Goal: Task Accomplishment & Management: Complete application form

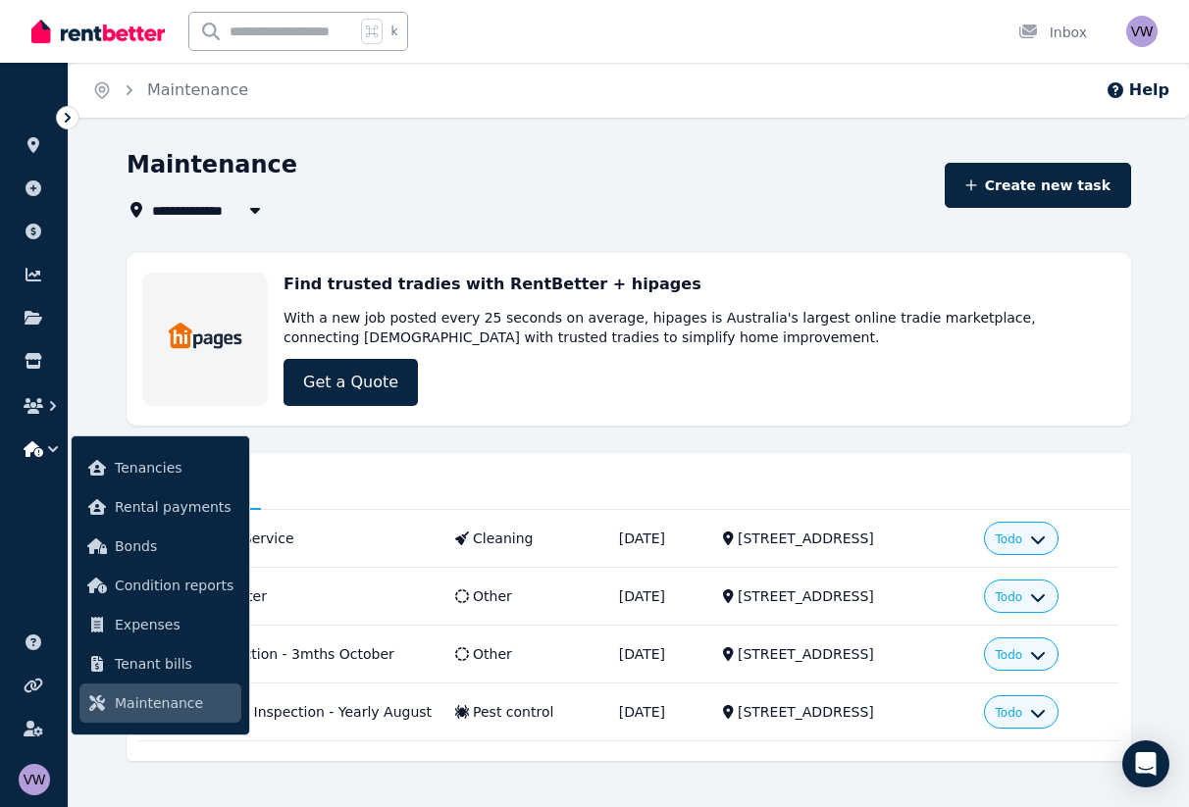
click at [108, 330] on div "**********" at bounding box center [629, 486] width 1120 height 675
click at [789, 155] on div "Maintenance" at bounding box center [530, 167] width 806 height 37
click at [89, 302] on div "**********" at bounding box center [629, 486] width 1120 height 675
click at [43, 369] on link at bounding box center [34, 360] width 36 height 31
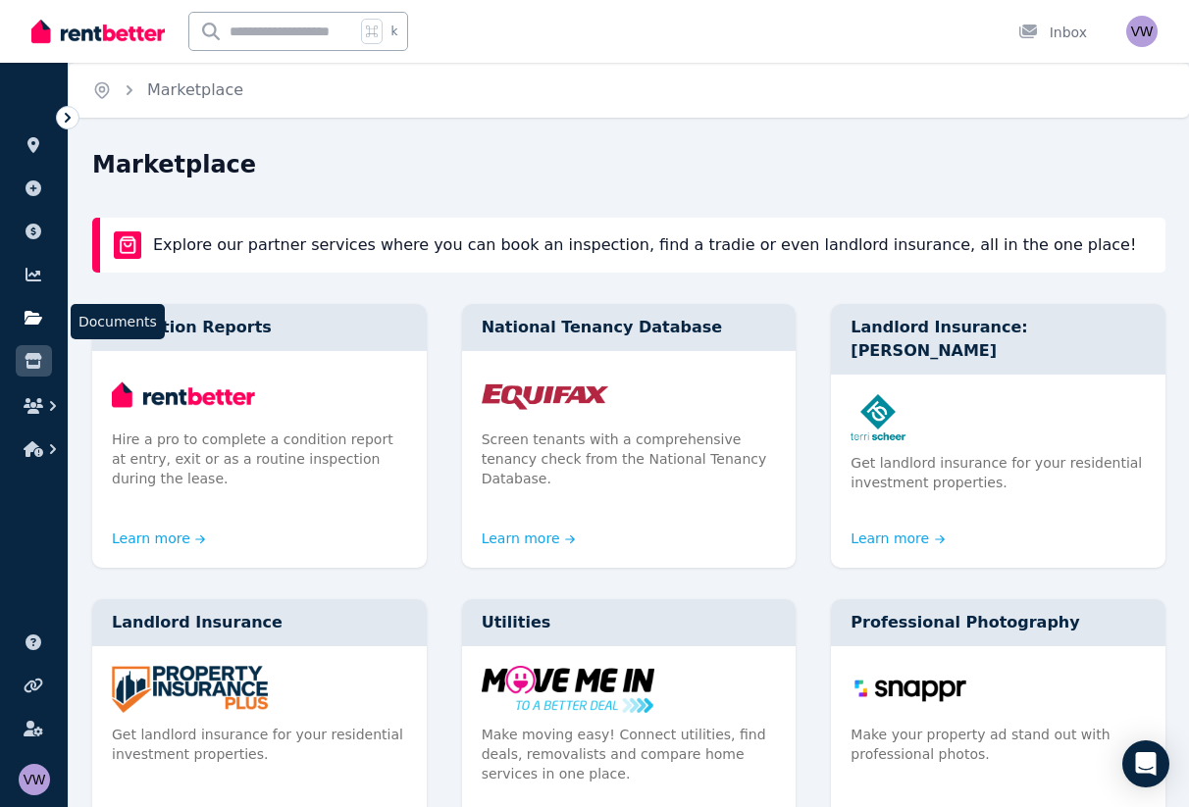
click at [43, 302] on link at bounding box center [34, 317] width 36 height 31
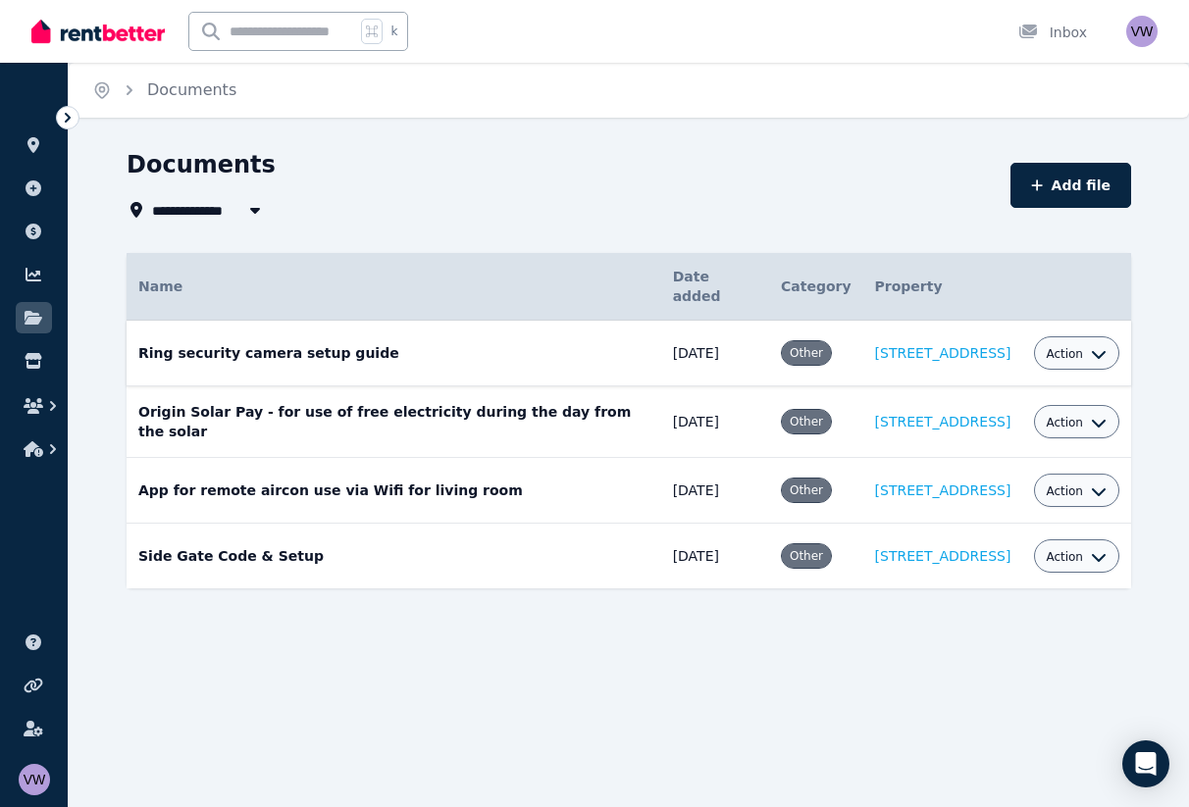
click at [1091, 346] on icon "button" at bounding box center [1099, 354] width 16 height 16
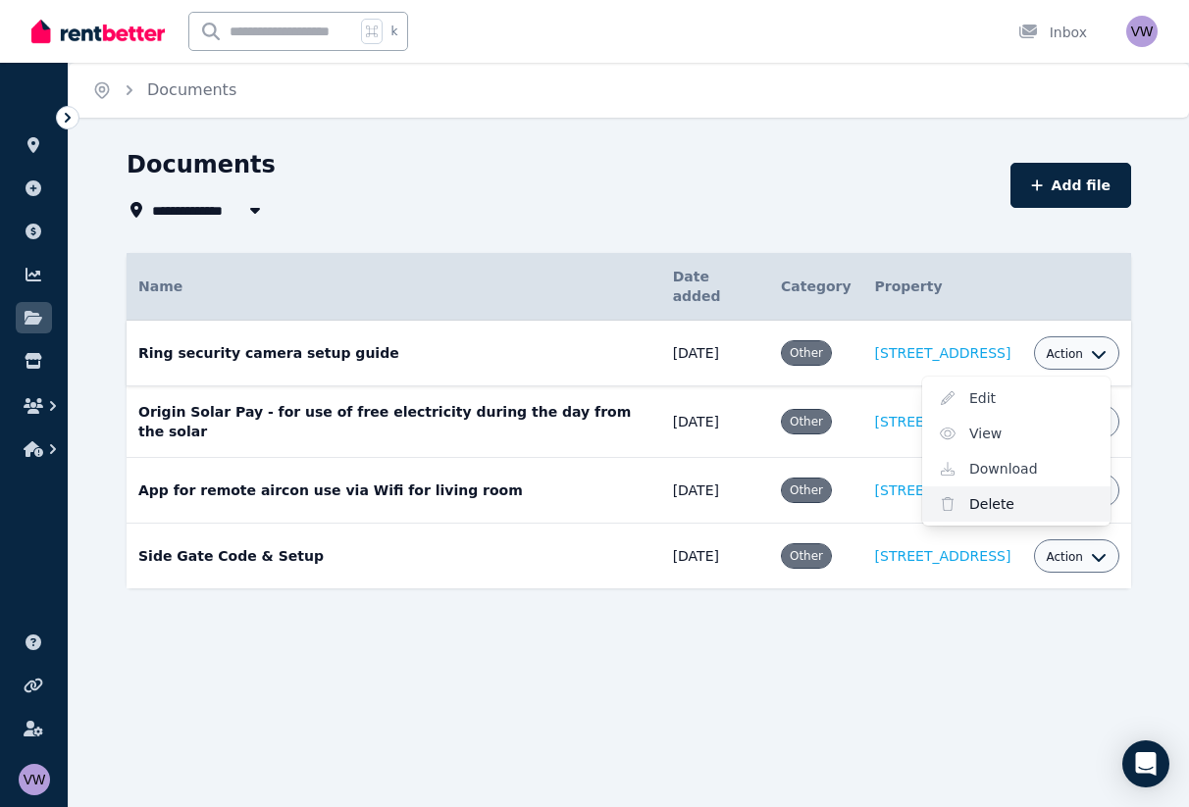
click at [1043, 486] on link "Delete" at bounding box center [1016, 503] width 188 height 35
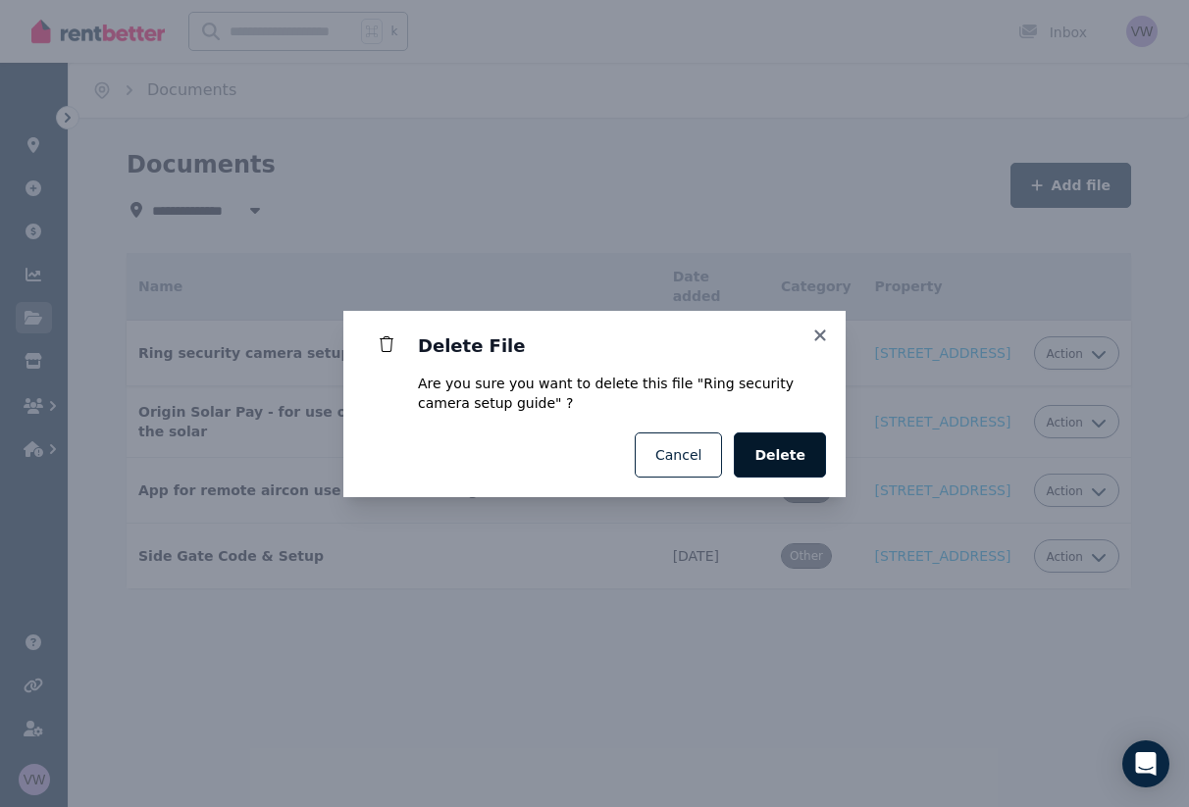
click at [767, 463] on span "Delete" at bounding box center [779, 455] width 51 height 20
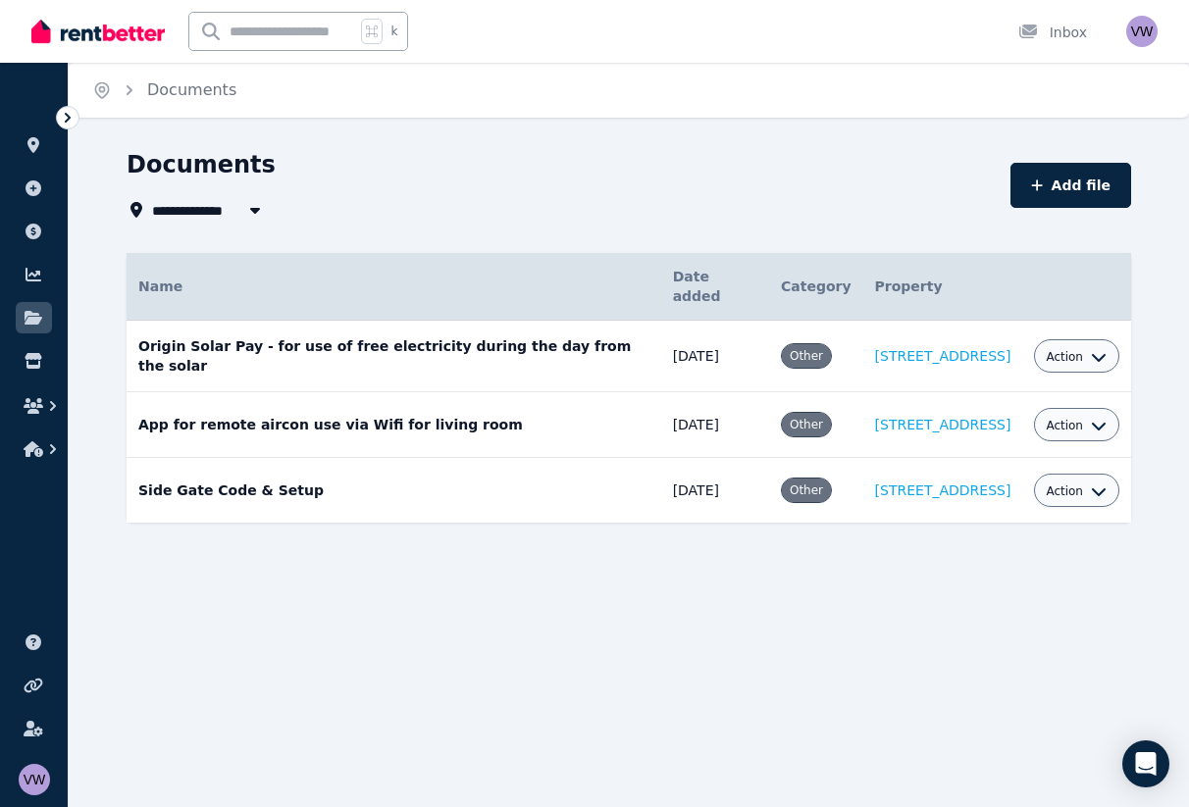
click at [1068, 349] on span "Action" at bounding box center [1063, 357] width 37 height 16
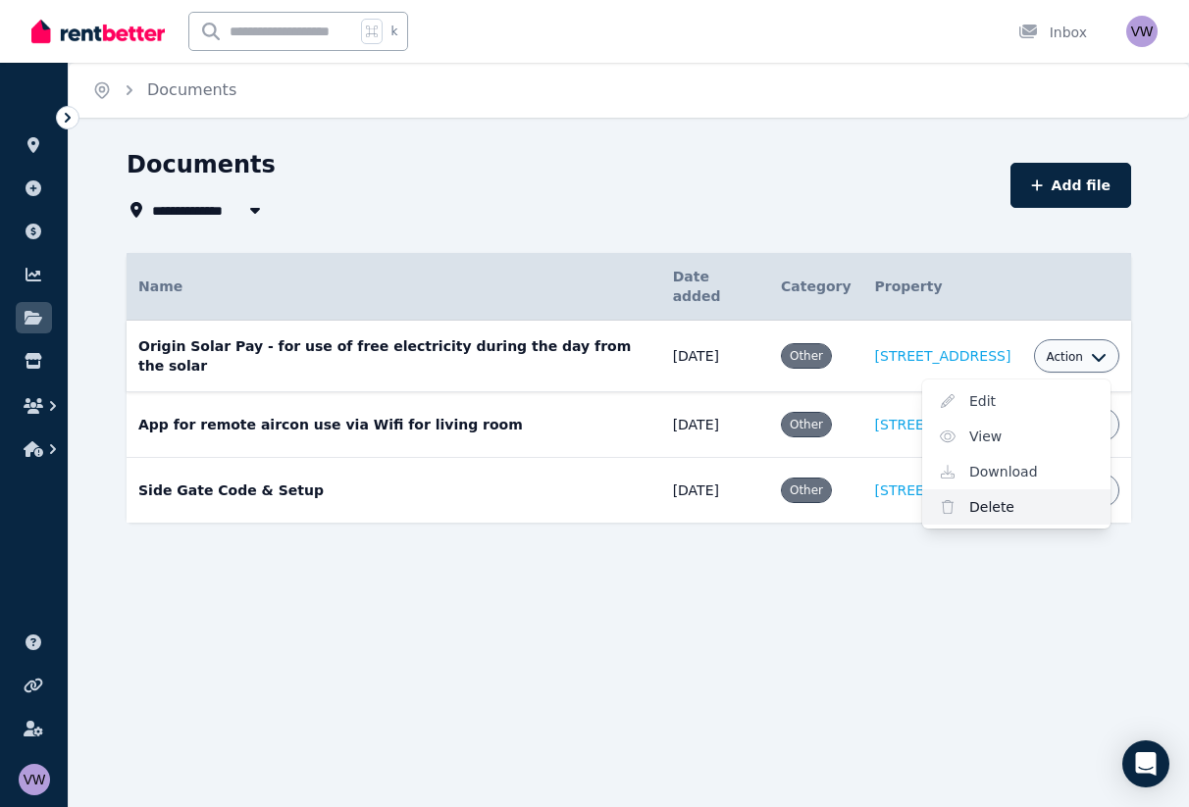
click at [1048, 489] on link "Delete" at bounding box center [1016, 506] width 188 height 35
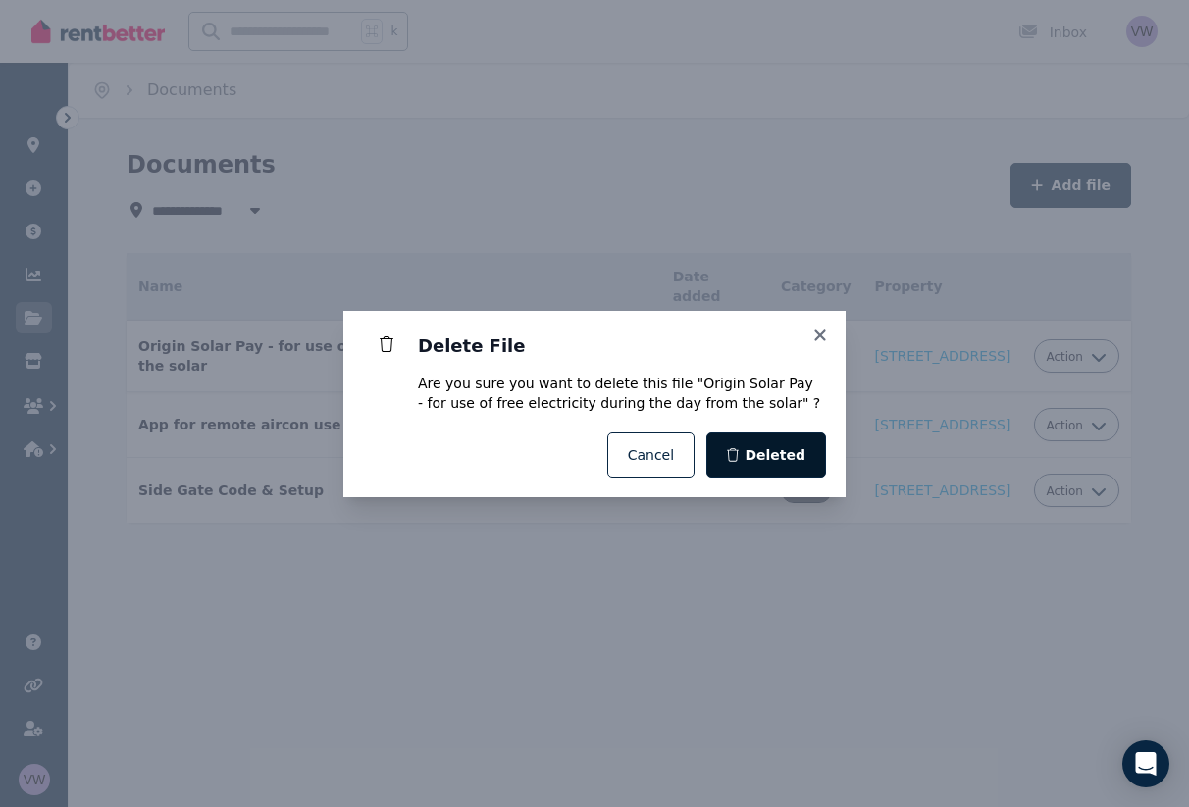
click at [766, 458] on span "Deleted" at bounding box center [774, 455] width 61 height 20
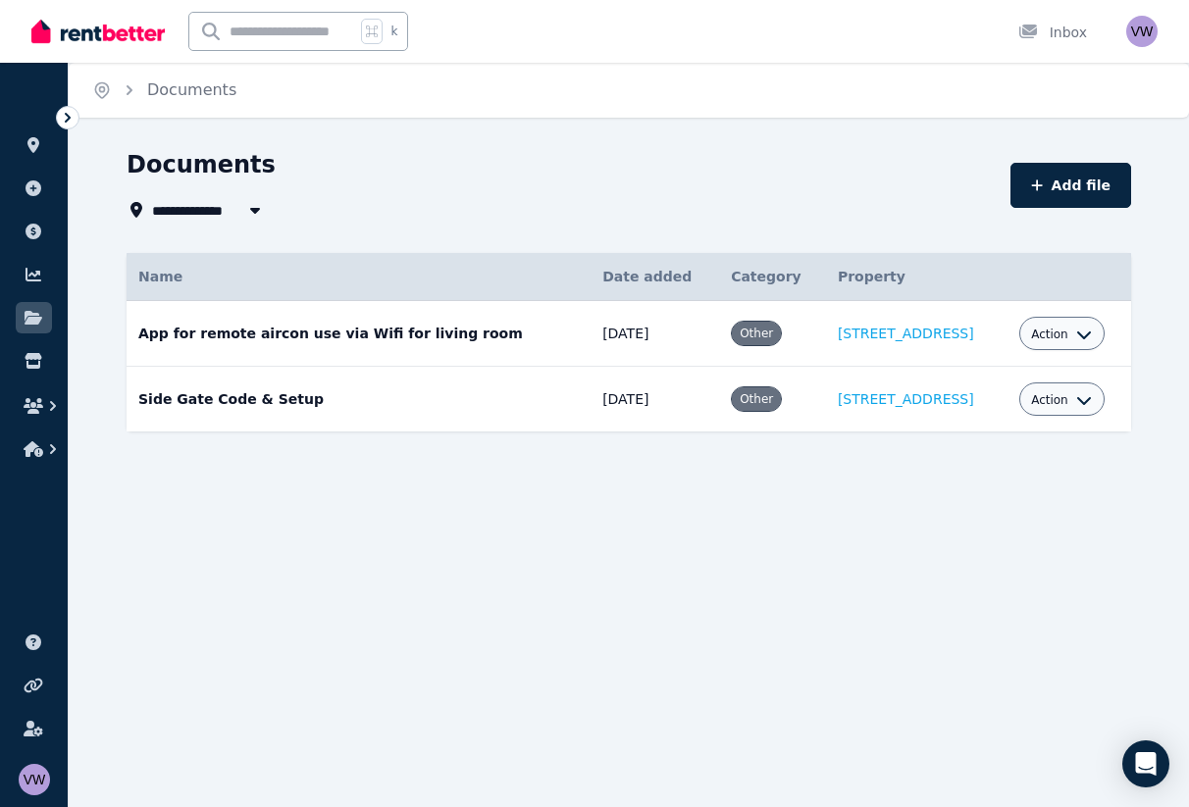
click at [1065, 329] on button "Action" at bounding box center [1061, 335] width 61 height 16
click at [1002, 477] on link "Delete" at bounding box center [1001, 484] width 188 height 35
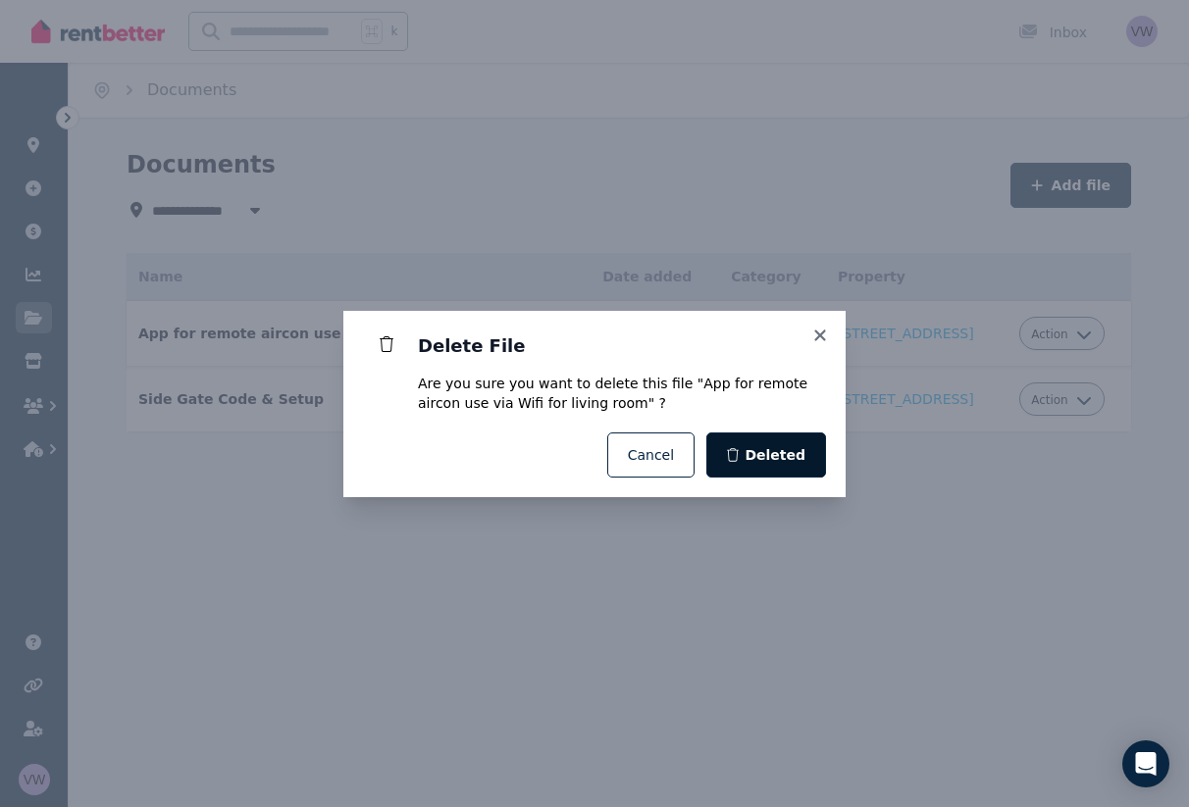
click at [768, 462] on span "Deleted" at bounding box center [774, 455] width 61 height 20
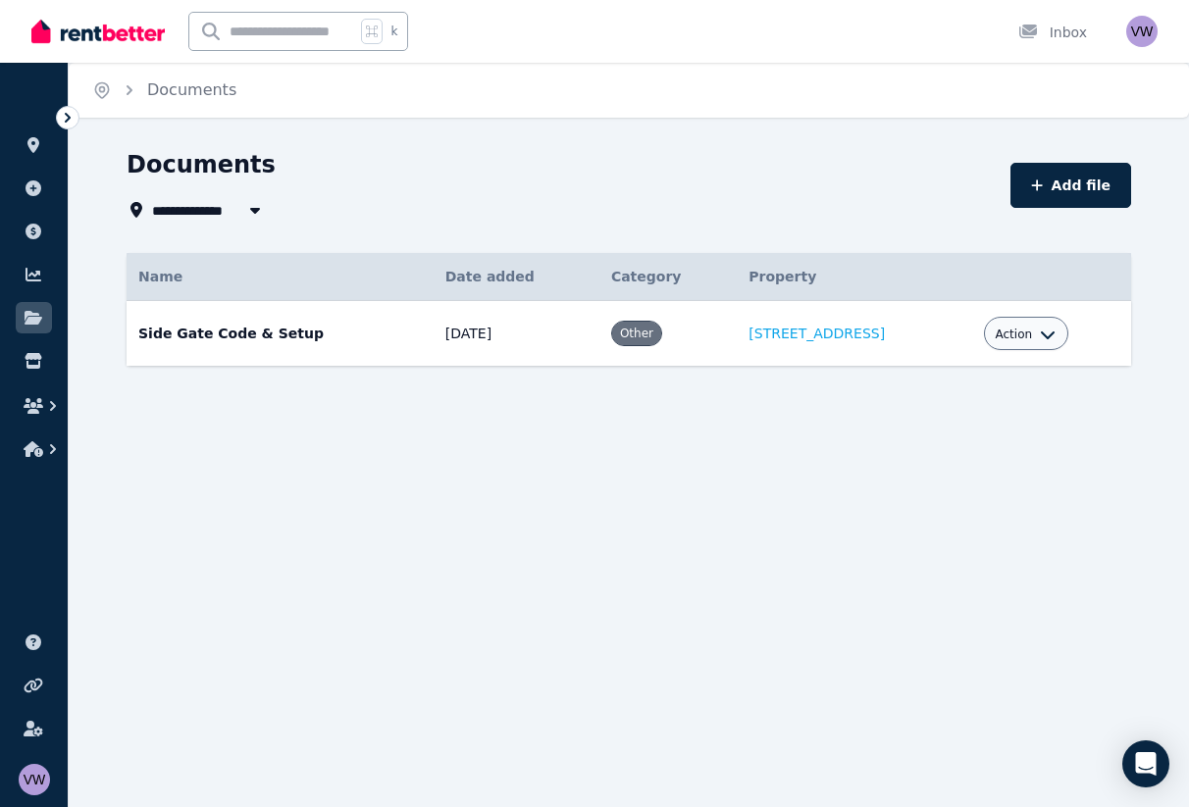
click at [1030, 333] on button "Action" at bounding box center [1025, 335] width 61 height 16
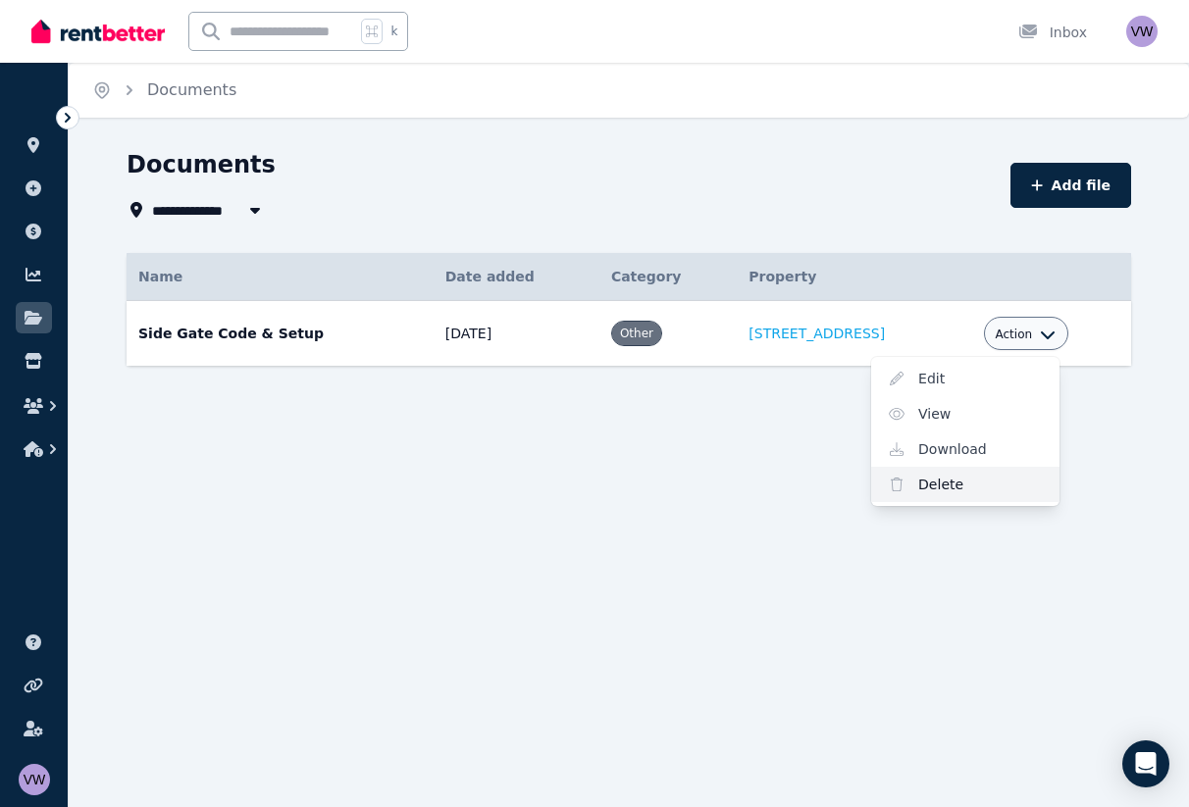
click at [985, 482] on link "Delete" at bounding box center [965, 484] width 188 height 35
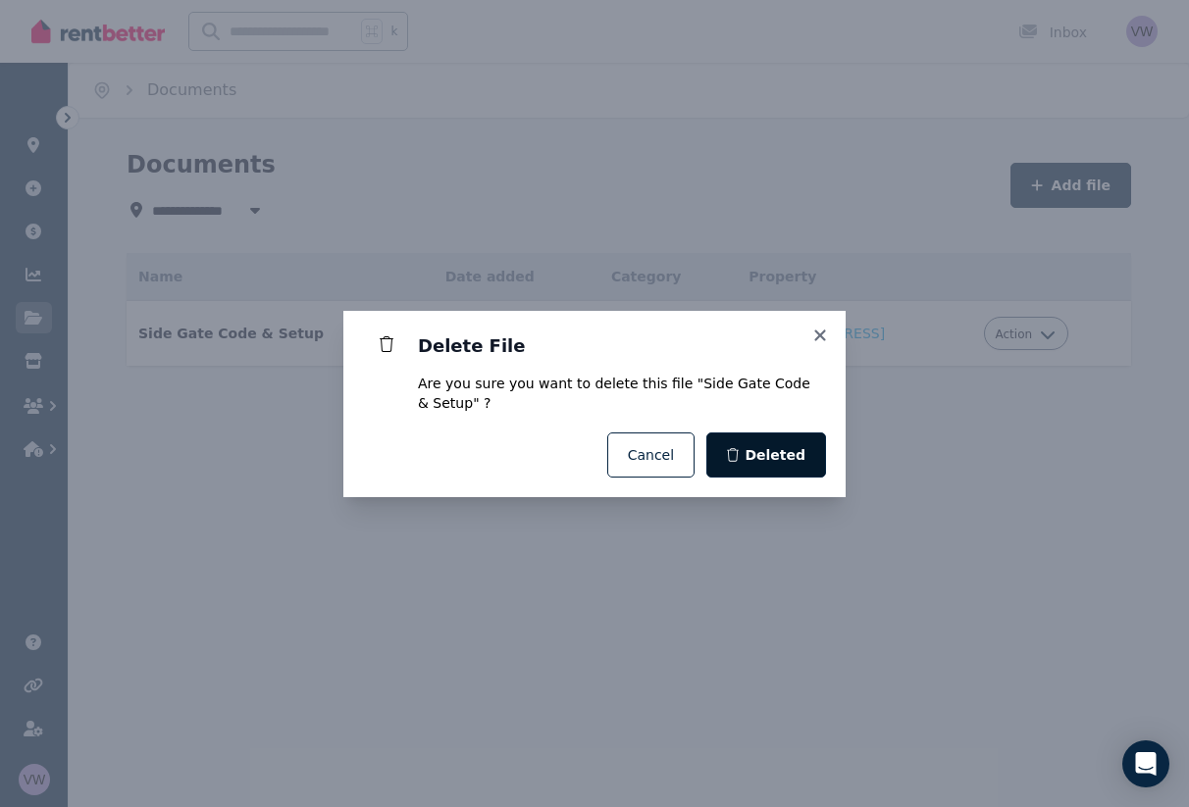
click at [756, 446] on span "Deleted" at bounding box center [774, 455] width 61 height 20
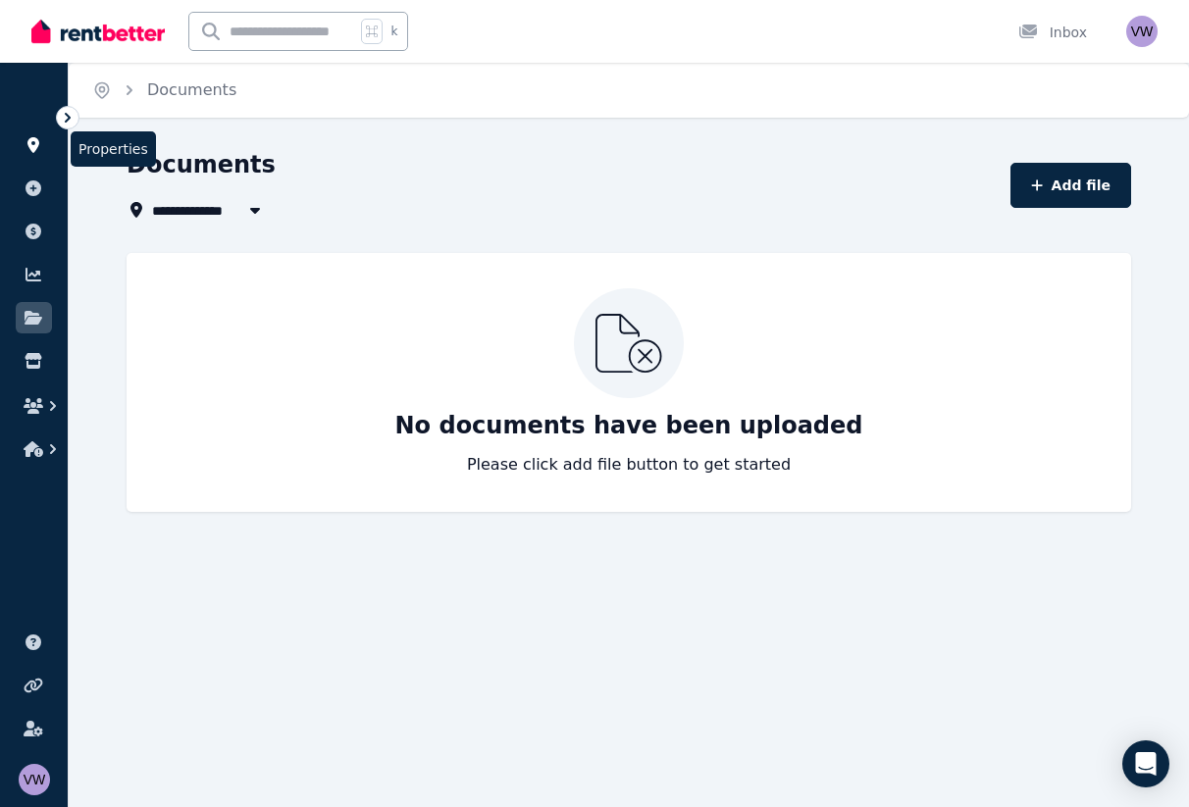
click at [33, 138] on icon at bounding box center [33, 145] width 12 height 16
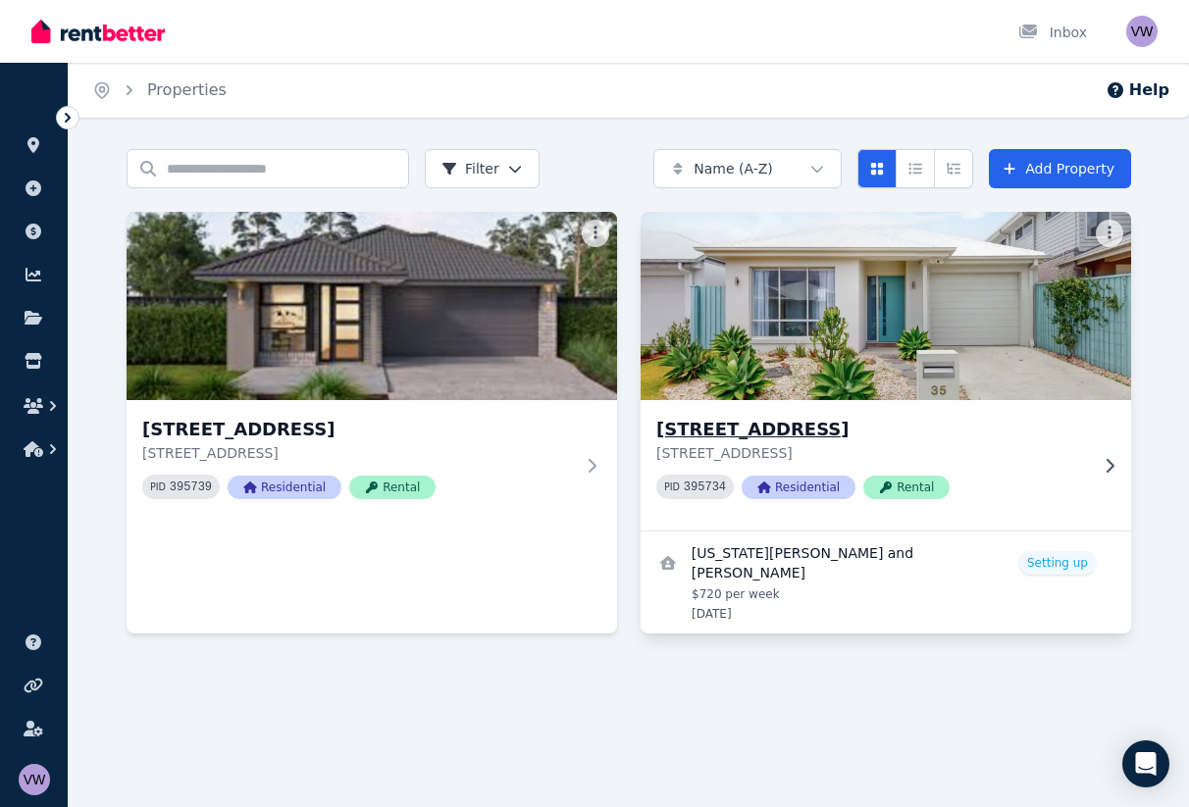
click at [858, 342] on img at bounding box center [886, 306] width 515 height 198
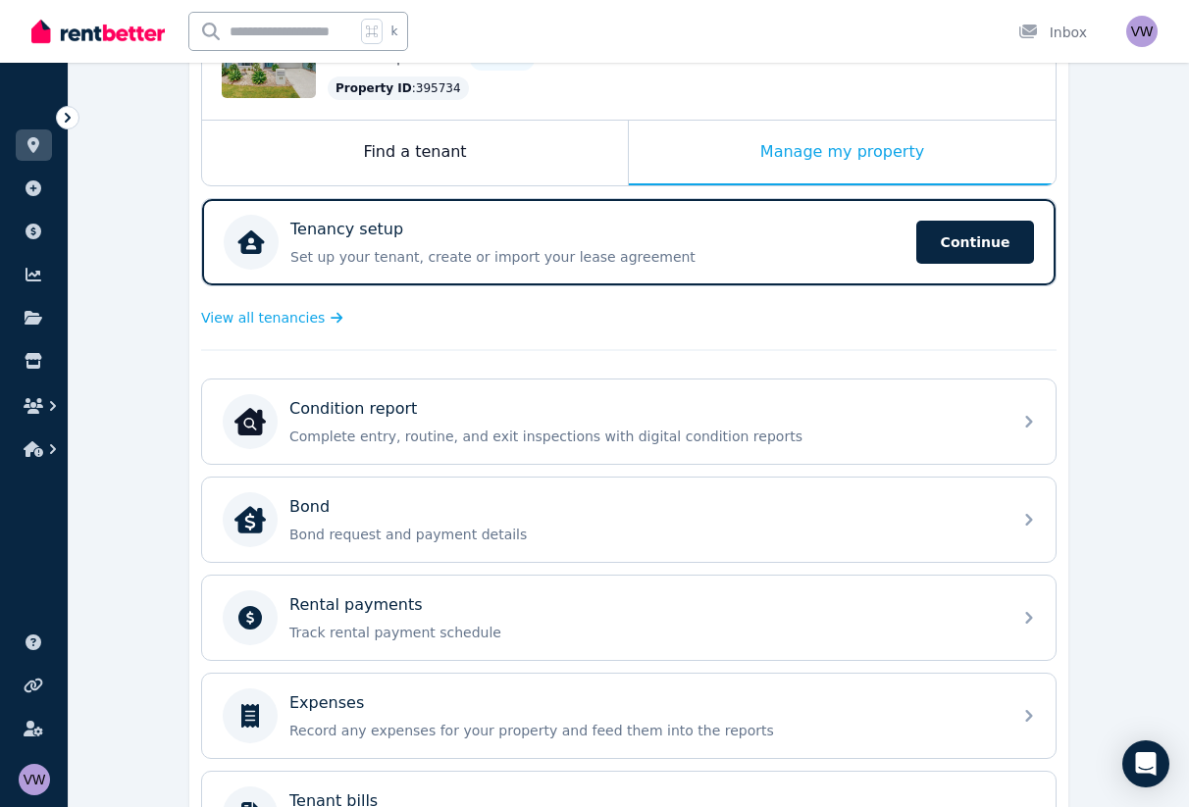
scroll to position [274, 0]
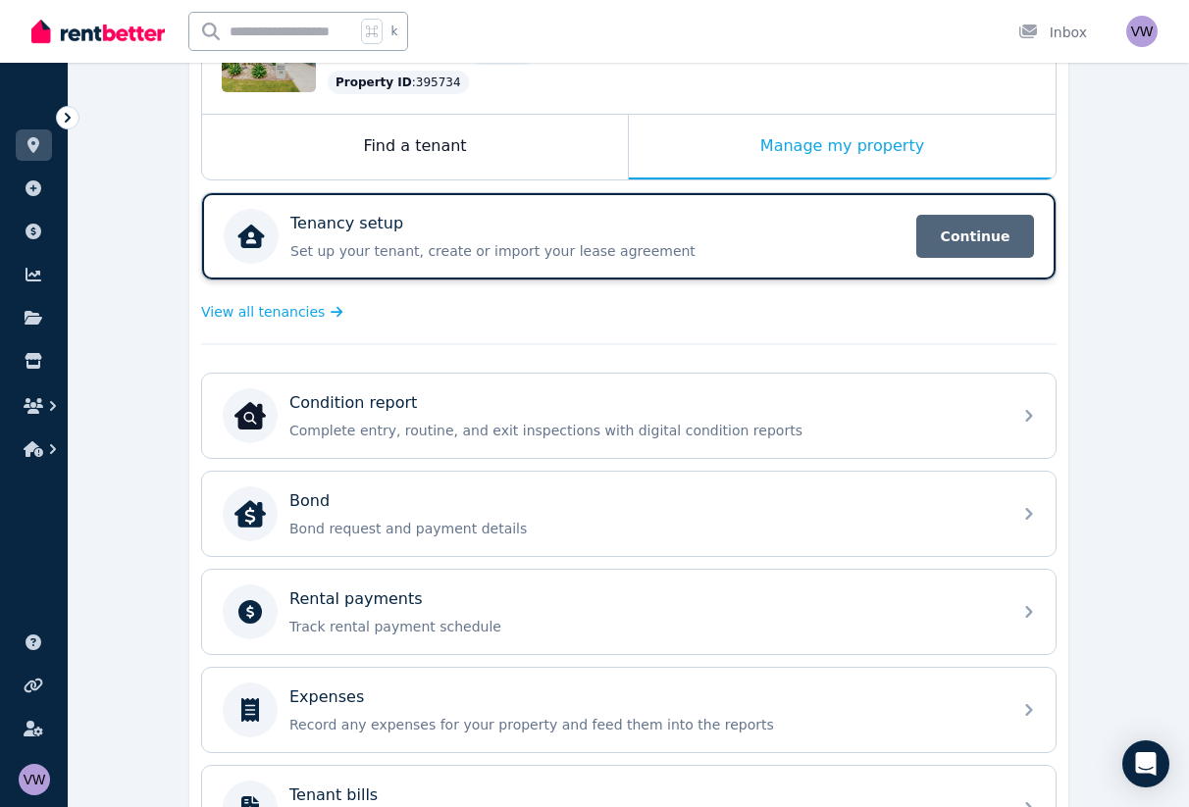
click at [947, 234] on span "Continue" at bounding box center [975, 236] width 118 height 43
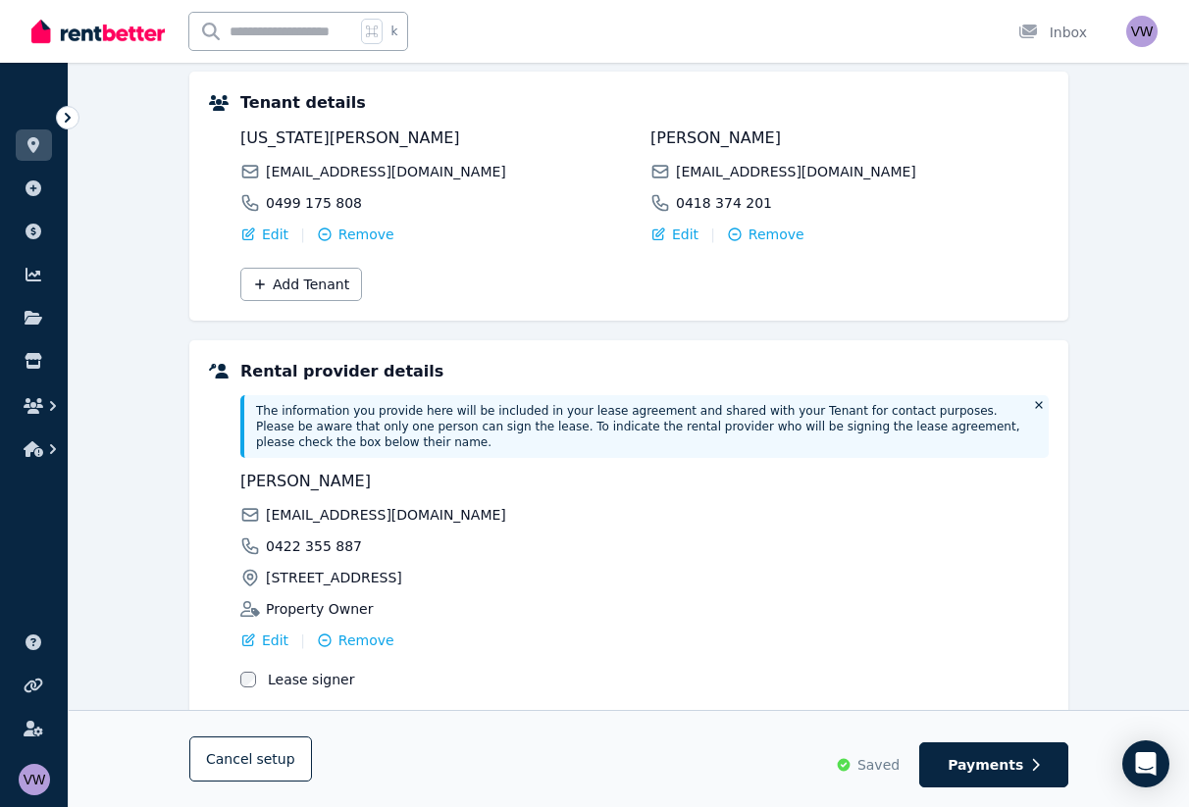
scroll to position [349, 0]
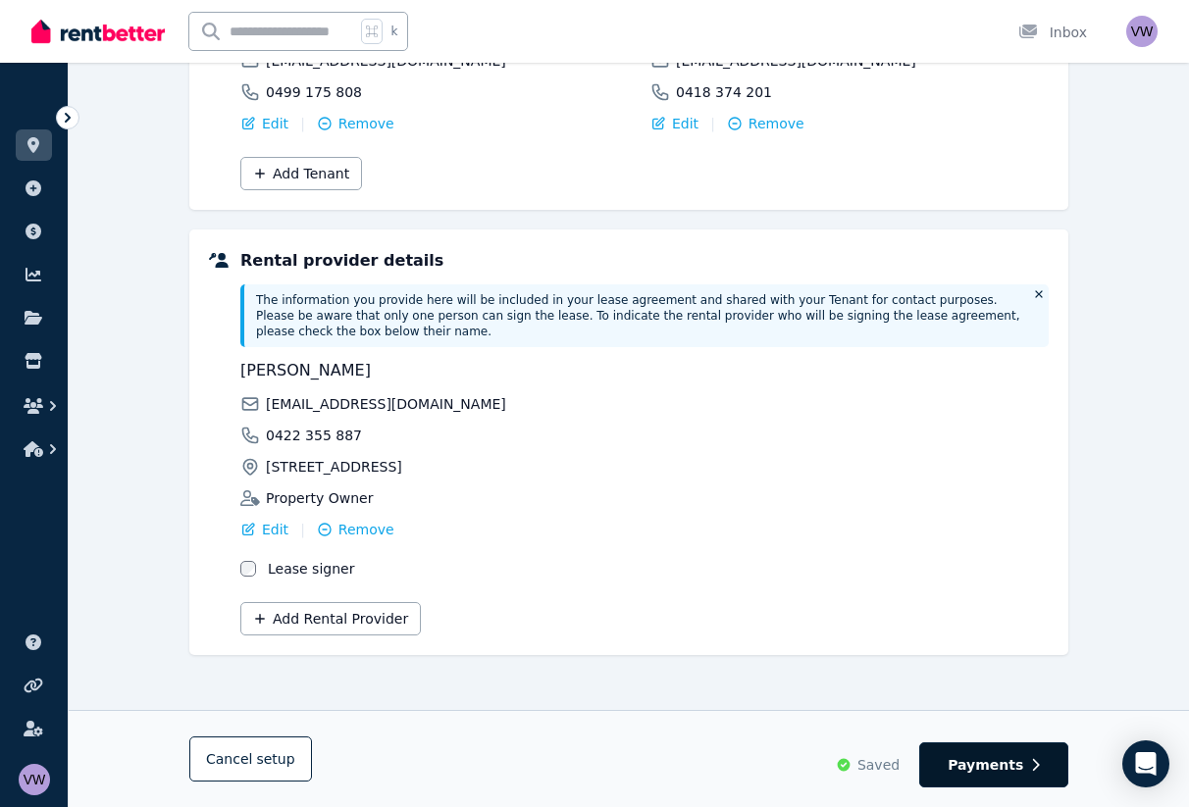
click at [998, 758] on span "Payments" at bounding box center [985, 765] width 76 height 20
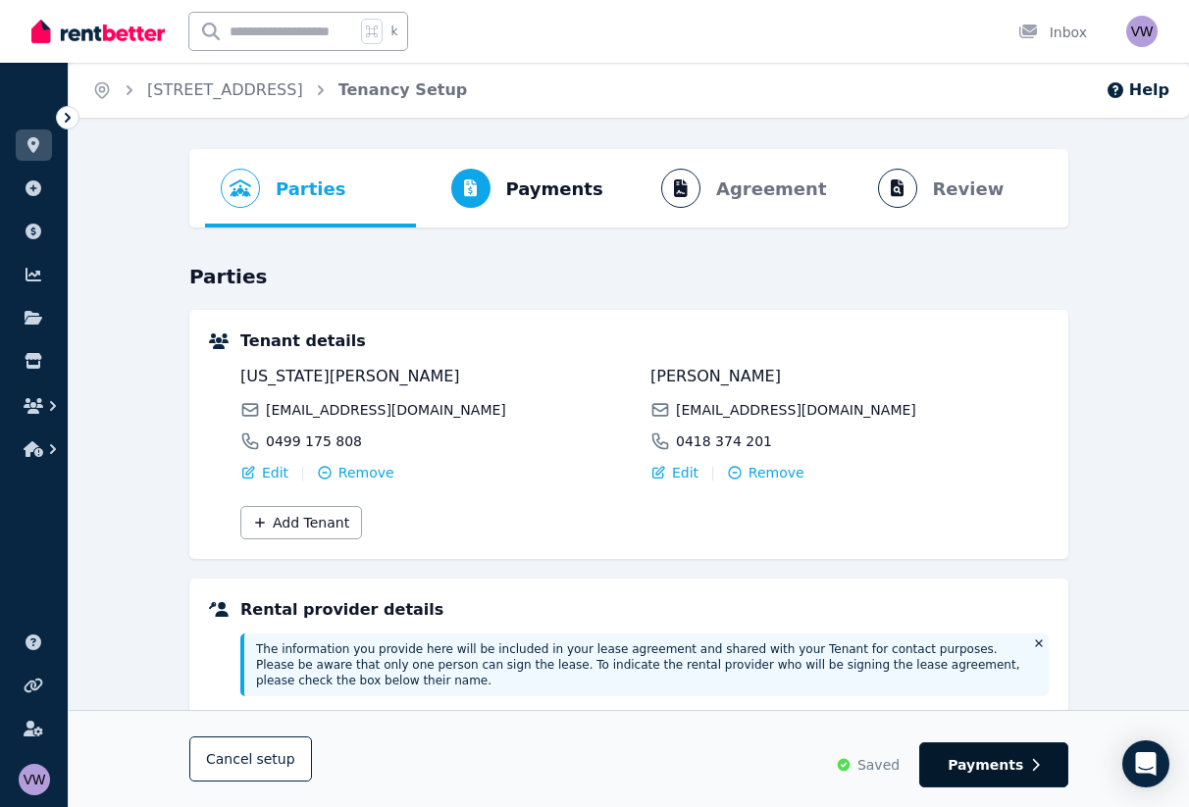
select select "**********"
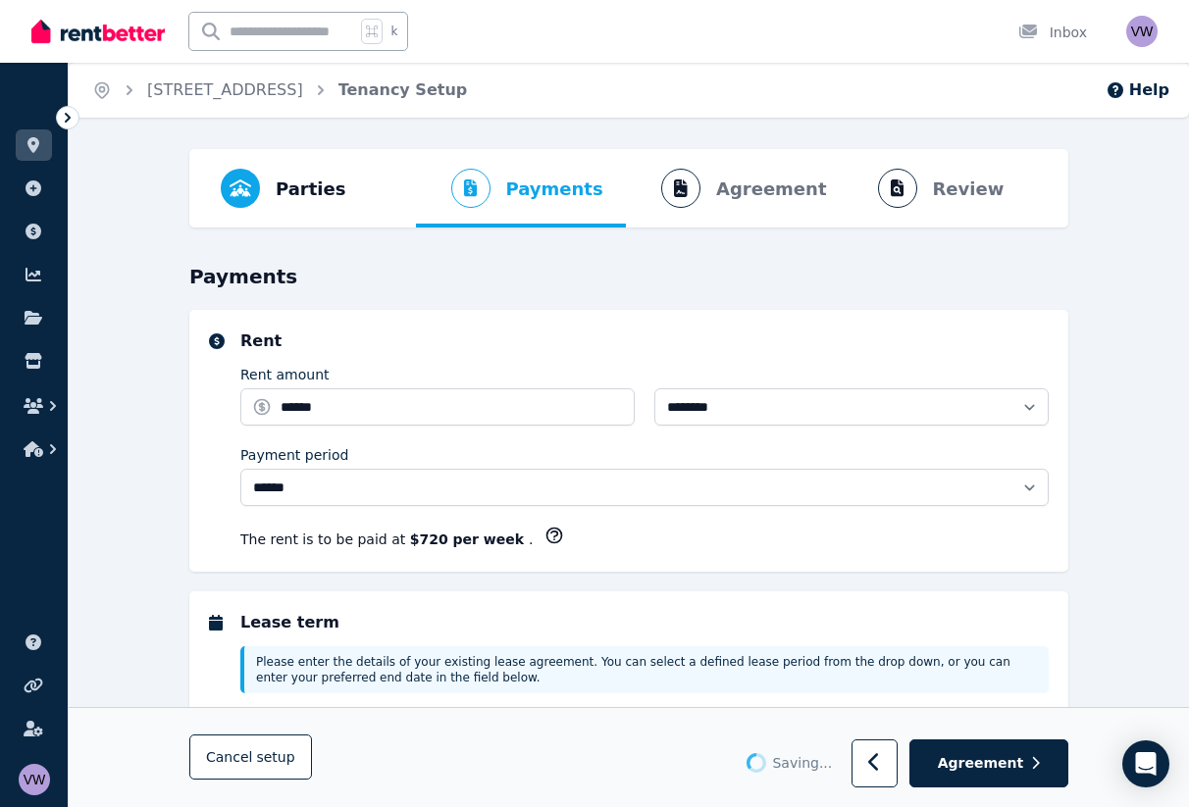
select select "**********"
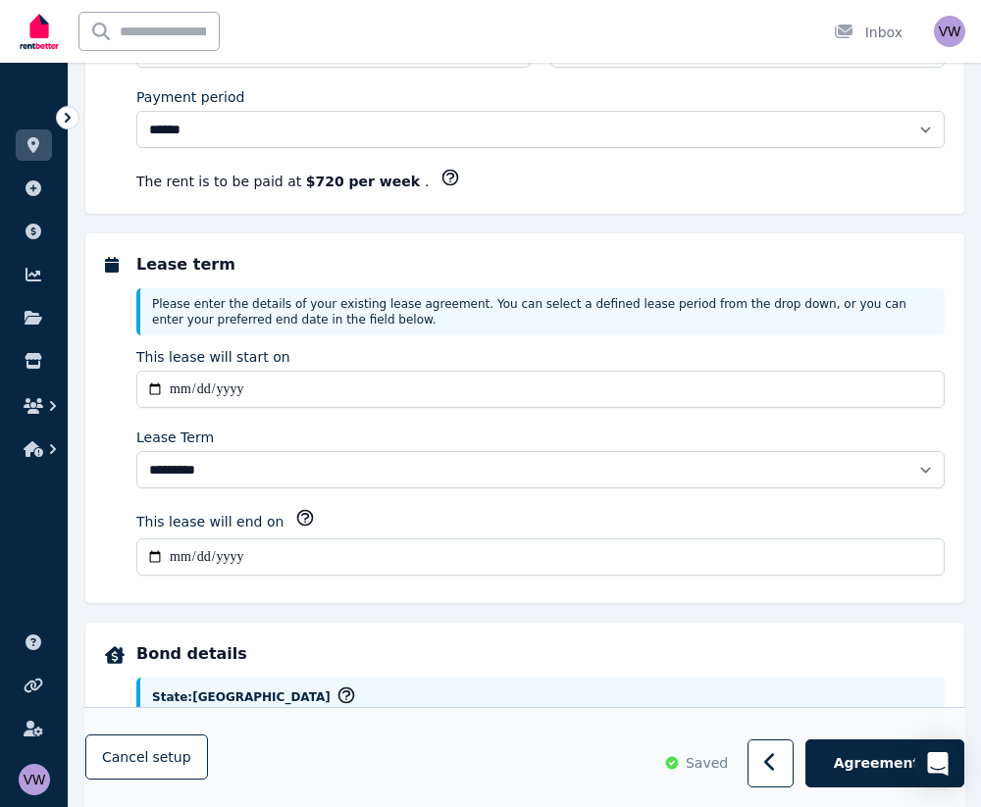
scroll to position [616, 0]
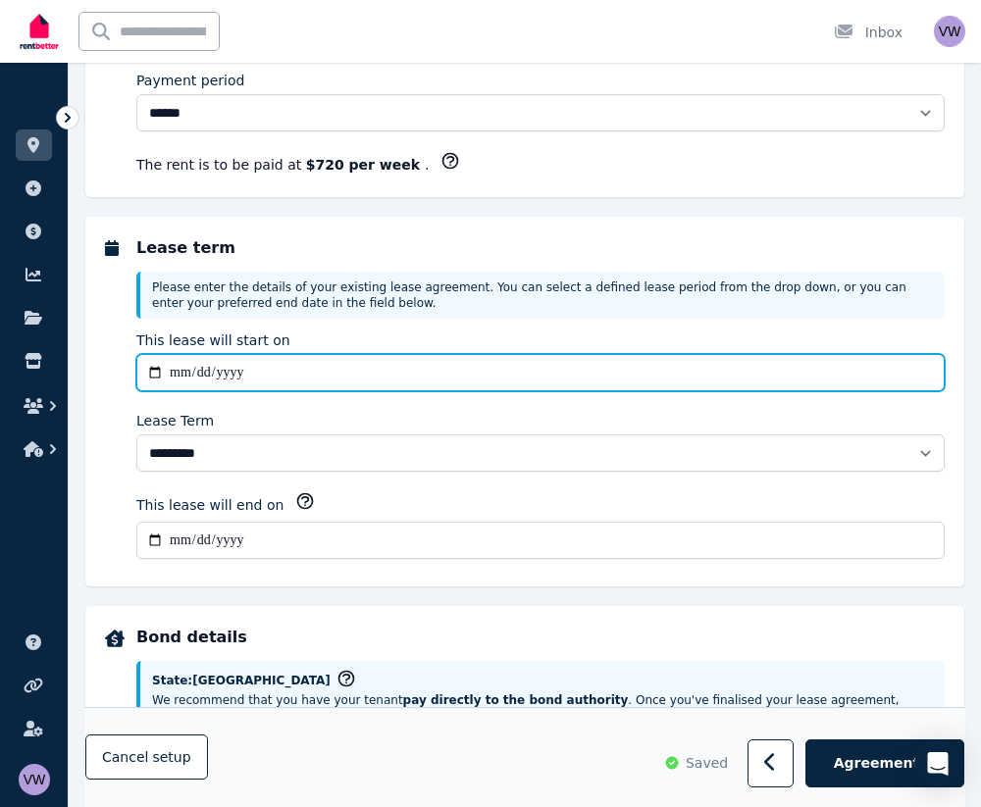
click at [208, 362] on input "**********" at bounding box center [540, 372] width 808 height 37
type input "**********"
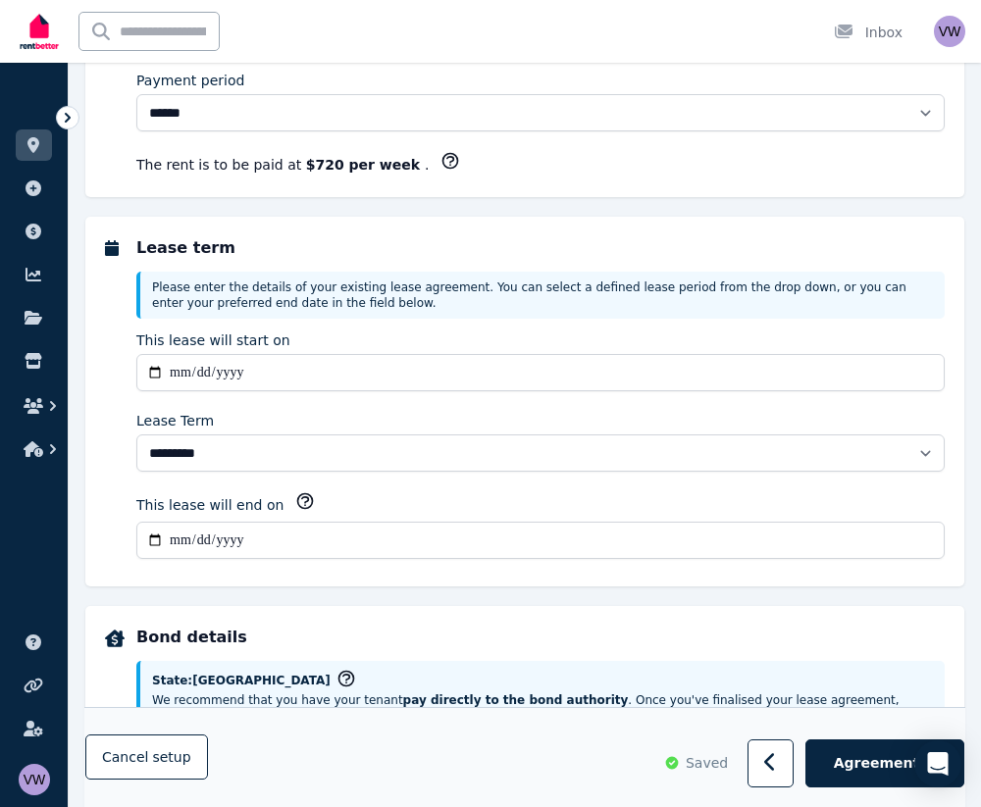
click at [176, 537] on input "**********" at bounding box center [540, 540] width 808 height 37
type input "**********"
click at [116, 542] on div "**********" at bounding box center [524, 401] width 839 height 330
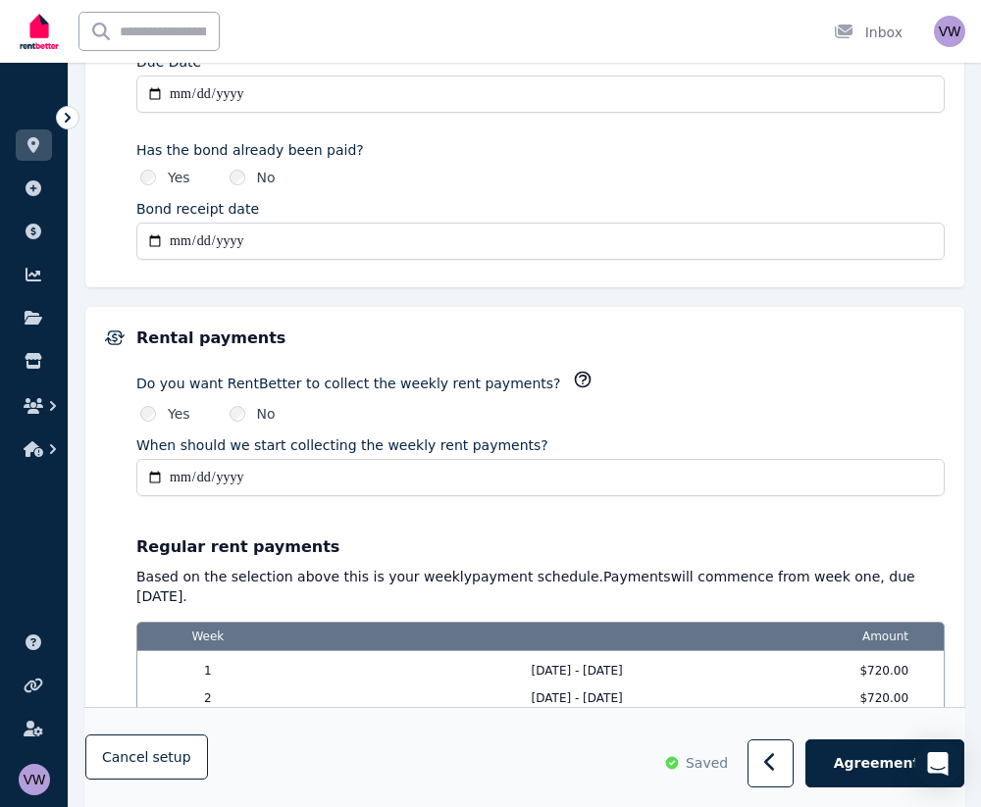
scroll to position [1391, 0]
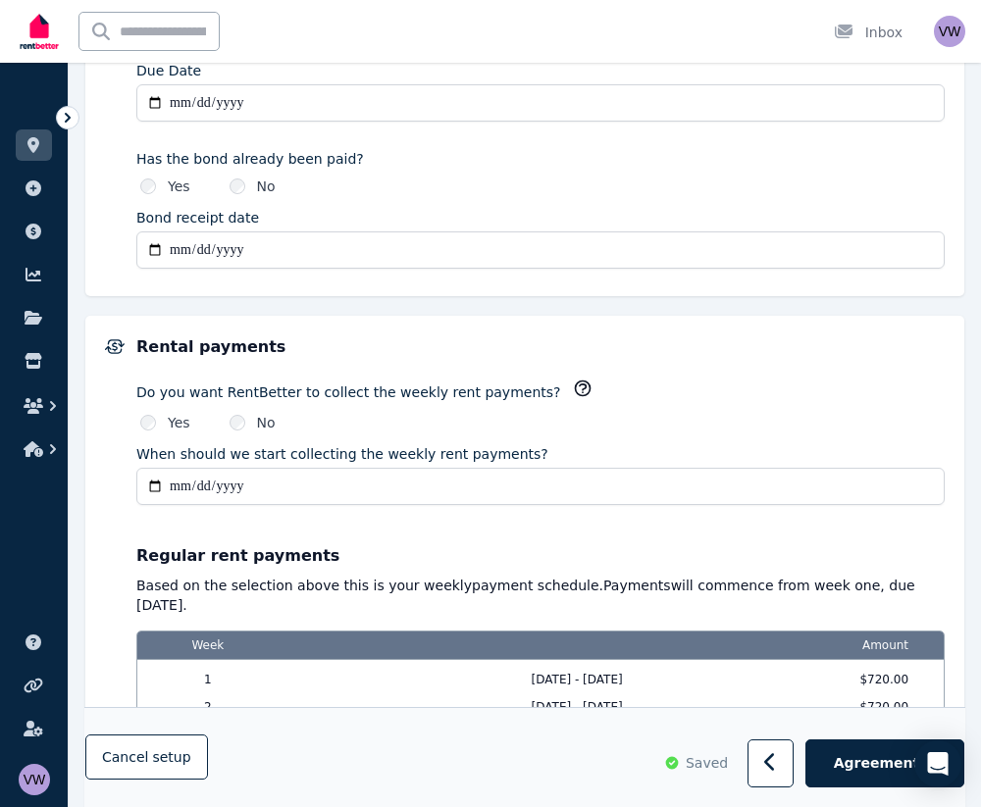
click at [329, 448] on label "When should we start collecting the weekly rent payments?" at bounding box center [342, 454] width 412 height 20
click at [329, 468] on input "**********" at bounding box center [540, 486] width 808 height 37
click at [329, 448] on label "When should we start collecting the weekly rent payments?" at bounding box center [342, 454] width 412 height 20
click at [329, 468] on input "**********" at bounding box center [540, 486] width 808 height 37
click at [329, 448] on label "When should we start collecting the weekly rent payments?" at bounding box center [342, 454] width 412 height 20
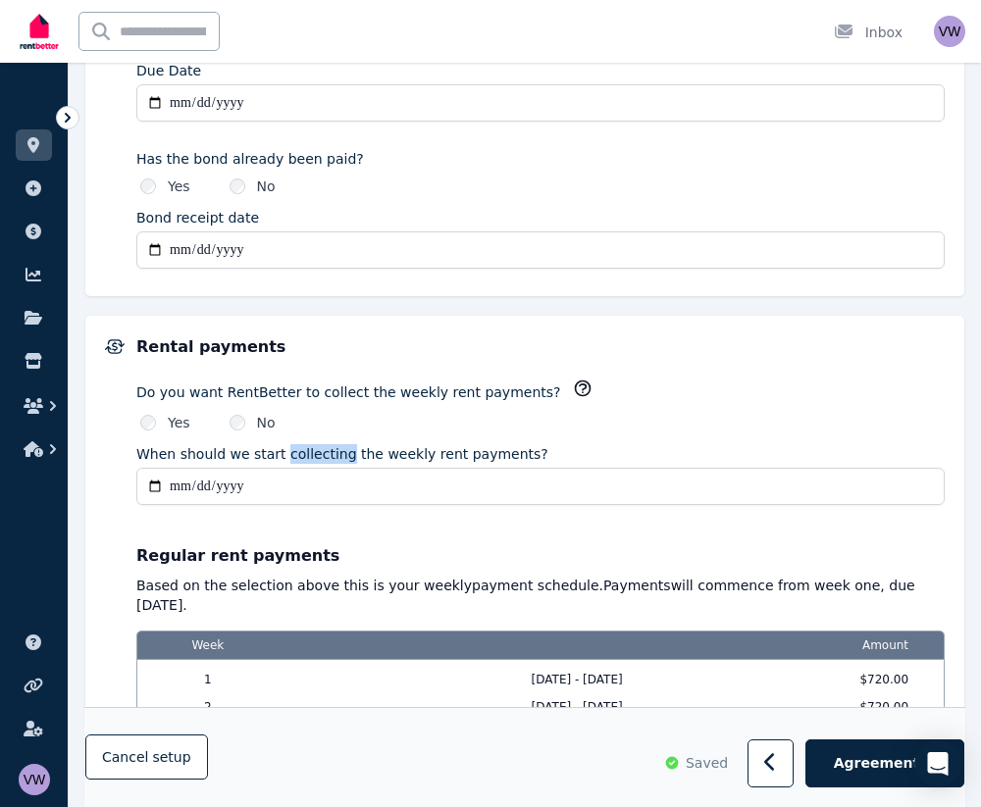
click at [329, 468] on input "**********" at bounding box center [540, 486] width 808 height 37
copy label "When should we start collecting the weekly rent payments?"
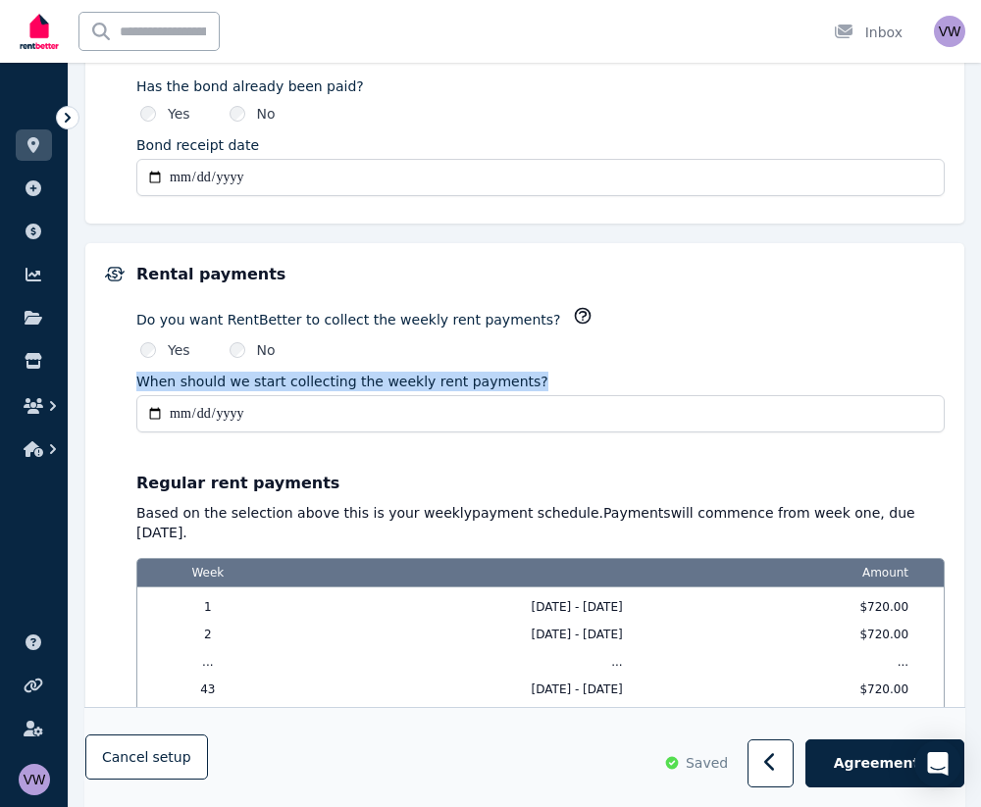
scroll to position [1458, 0]
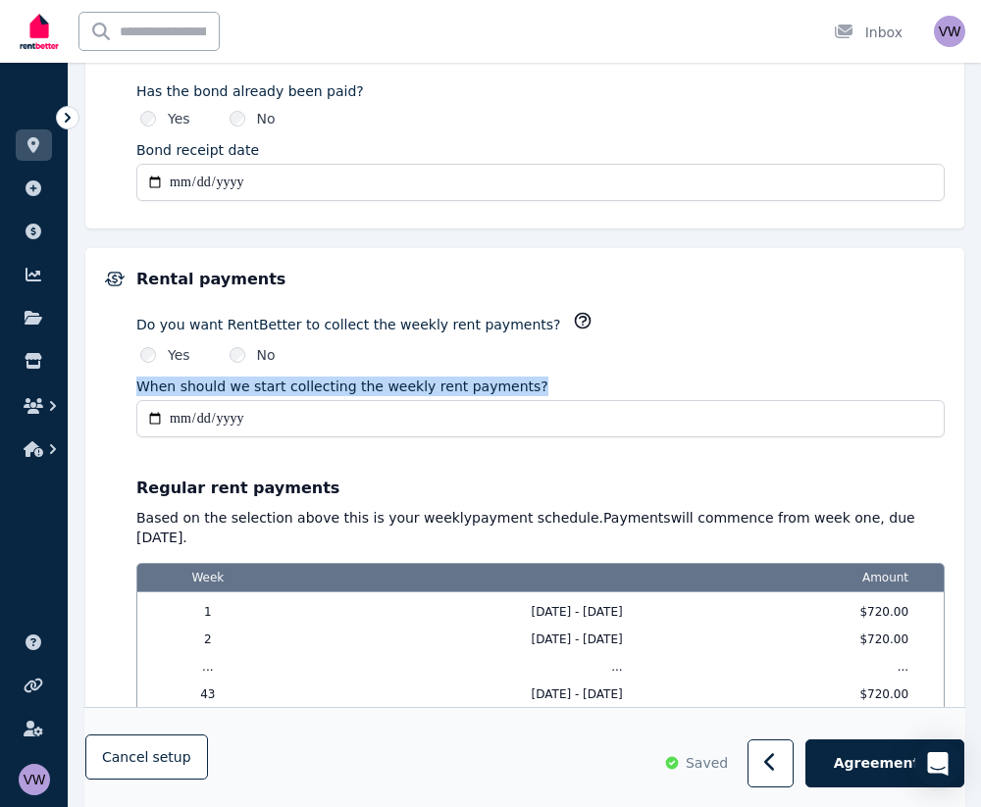
click at [150, 490] on p "Regular rent payments" at bounding box center [540, 489] width 808 height 24
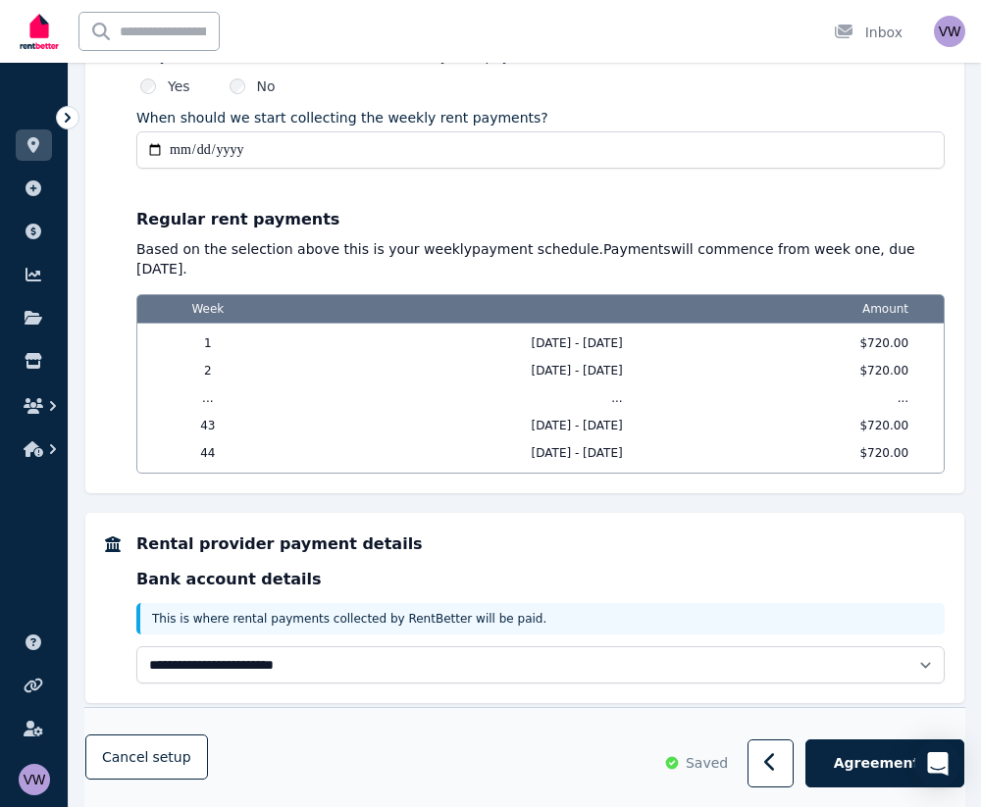
scroll to position [1754, 0]
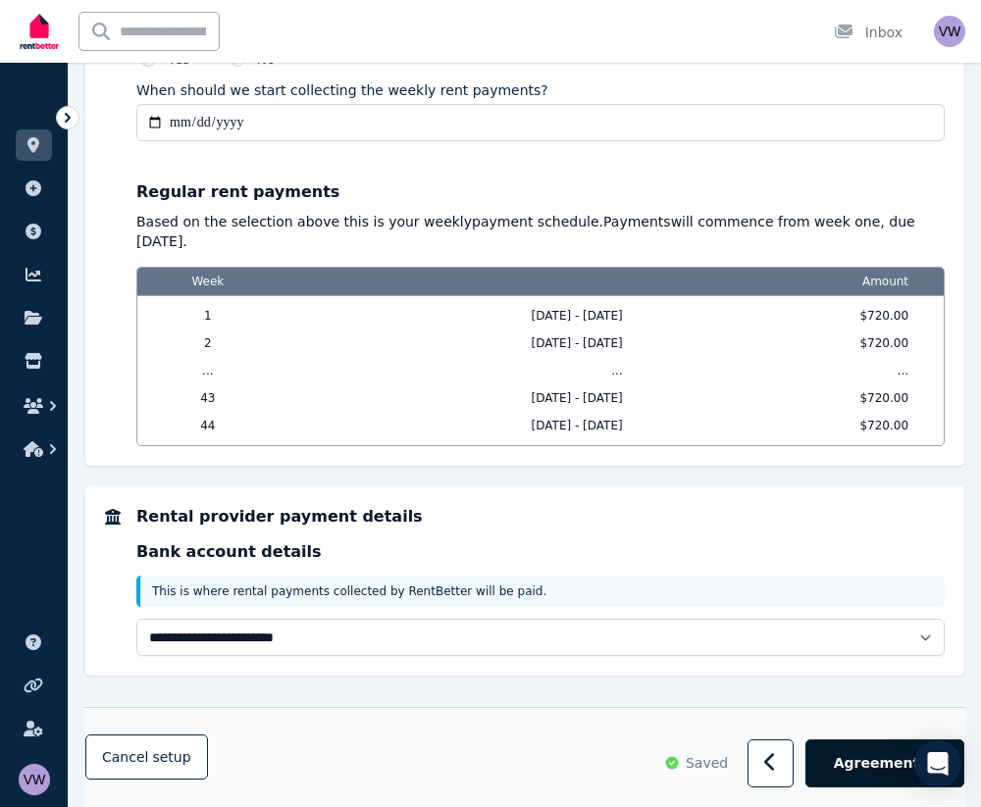
click at [855, 764] on span "Agreement" at bounding box center [877, 764] width 86 height 20
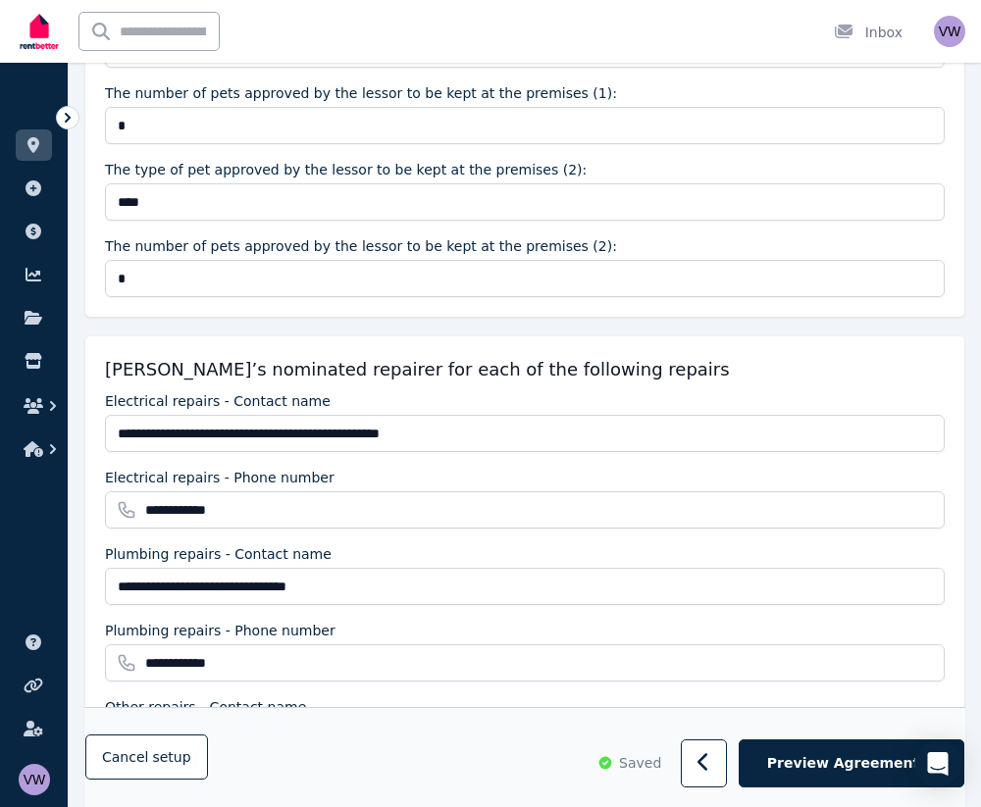
scroll to position [2049, 0]
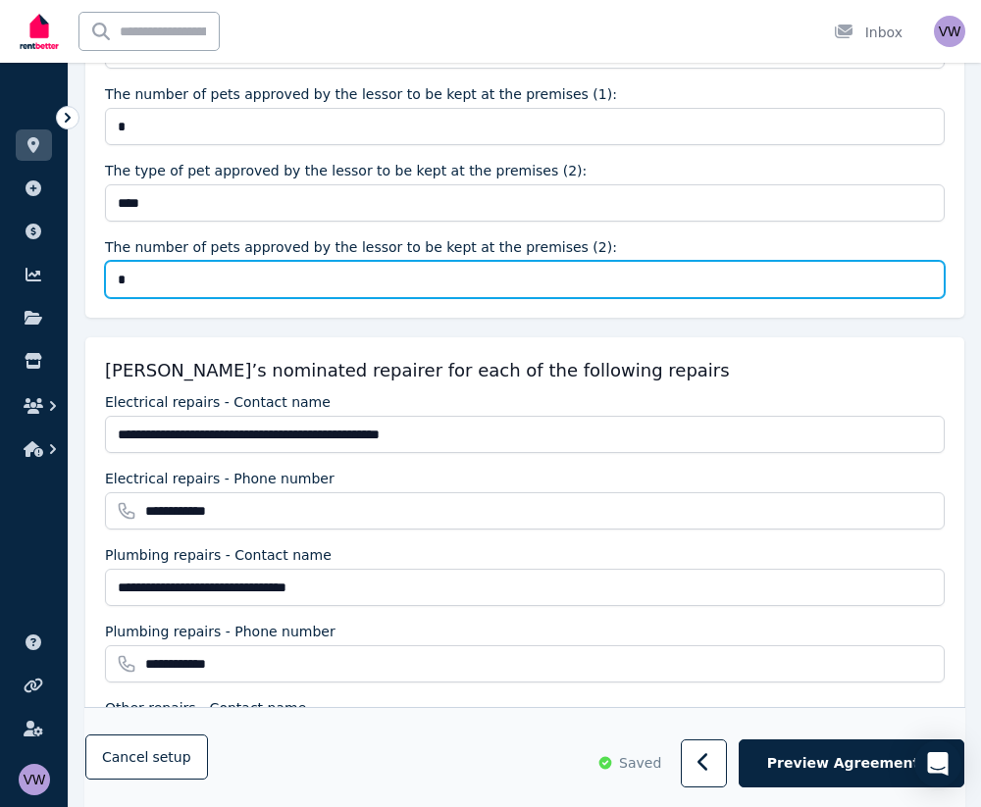
click at [282, 283] on input "*" at bounding box center [524, 279] width 839 height 37
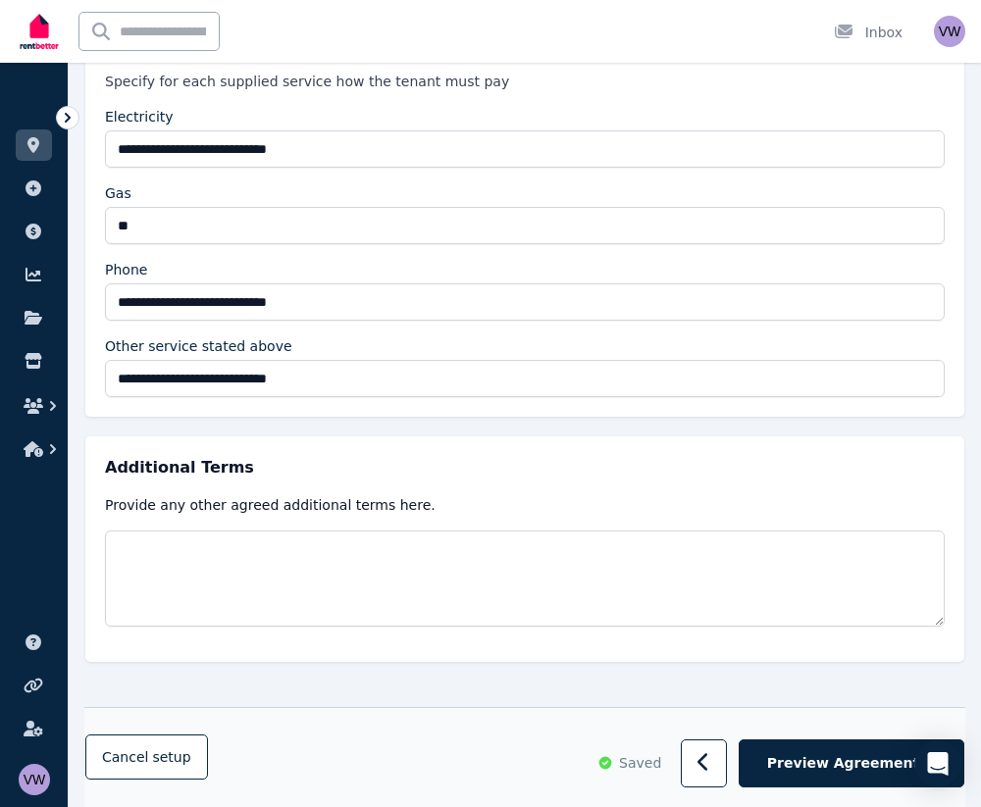
scroll to position [4015, 0]
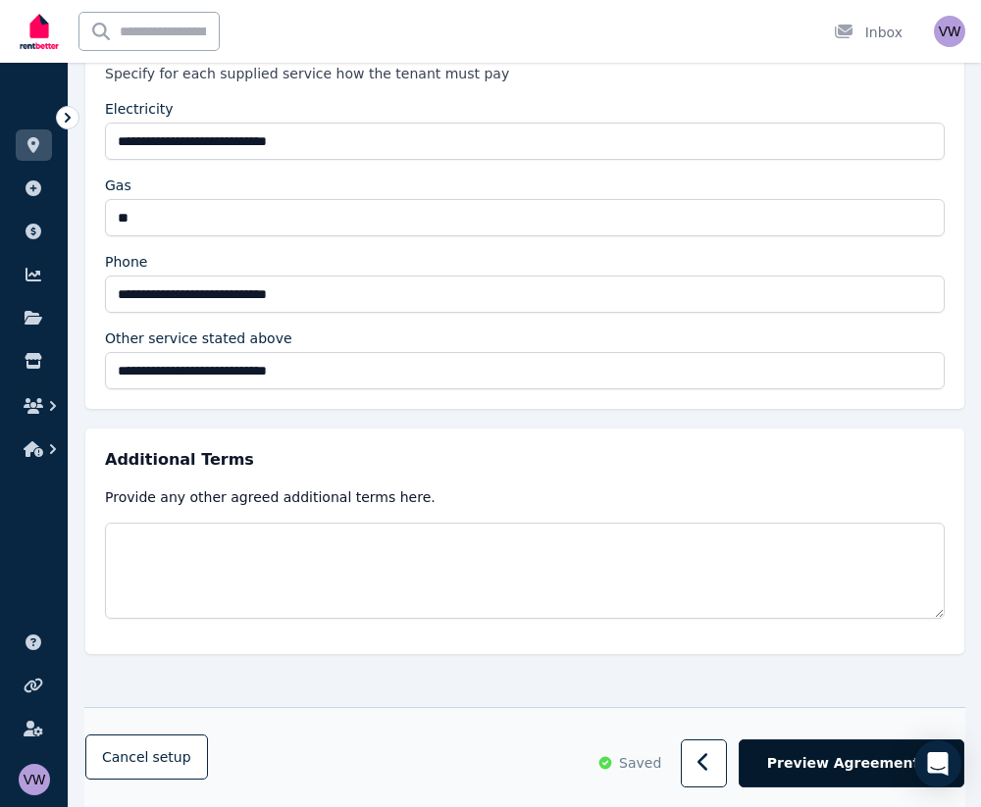
click at [832, 768] on span "Preview Agreement" at bounding box center [843, 764] width 152 height 20
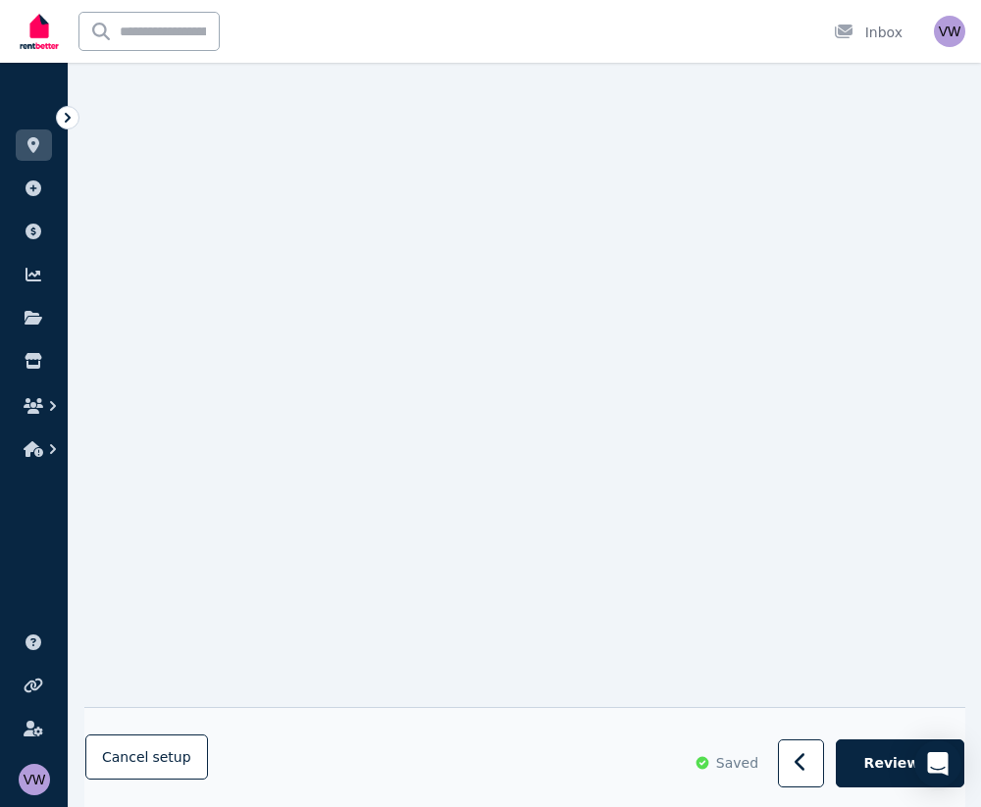
scroll to position [618, 0]
click at [894, 758] on span "Review" at bounding box center [892, 764] width 56 height 20
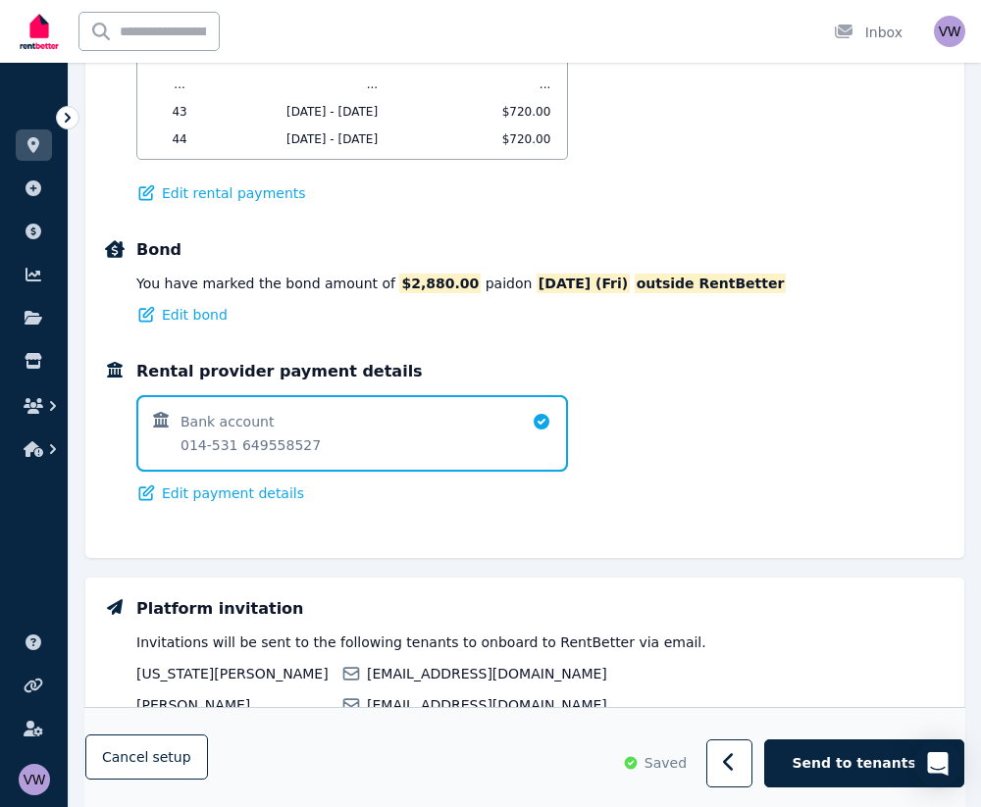
scroll to position [1547, 0]
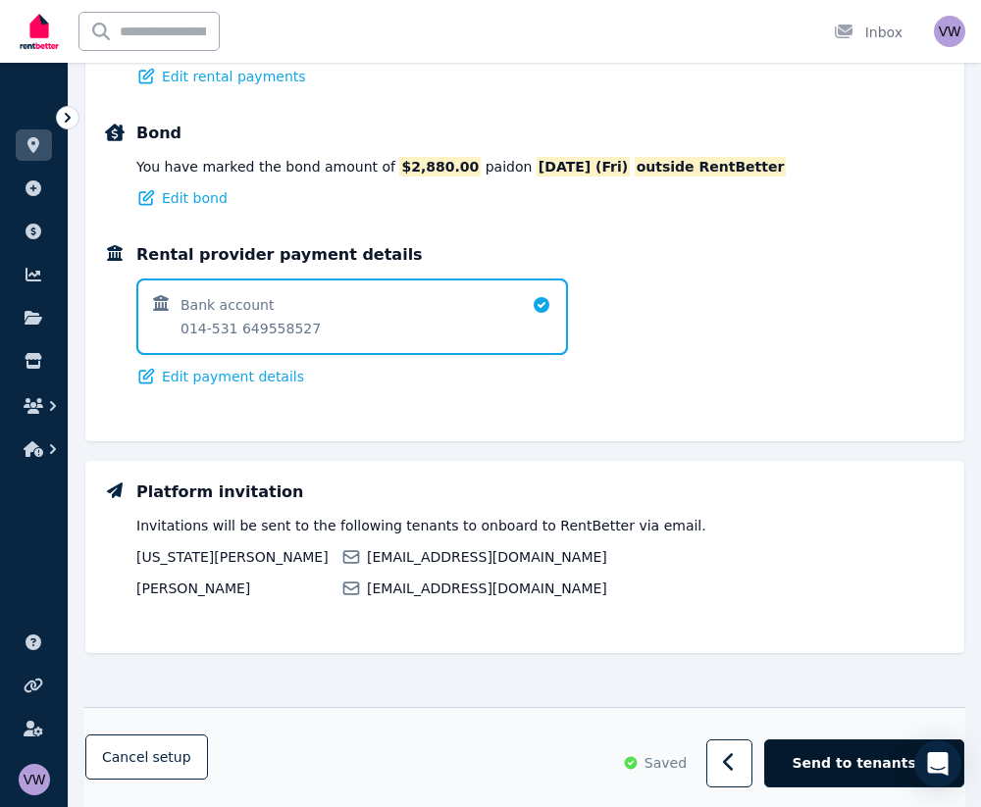
click at [875, 768] on span "Send to tenants" at bounding box center [854, 764] width 124 height 20
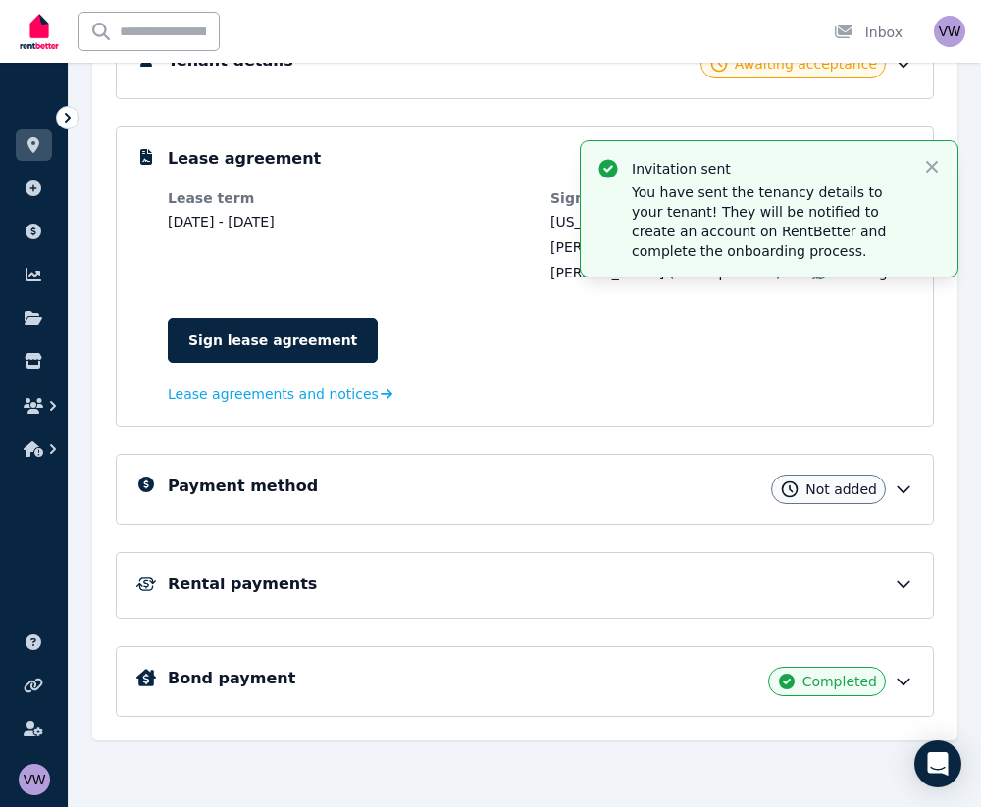
scroll to position [489, 0]
click at [937, 159] on icon "button" at bounding box center [932, 167] width 20 height 20
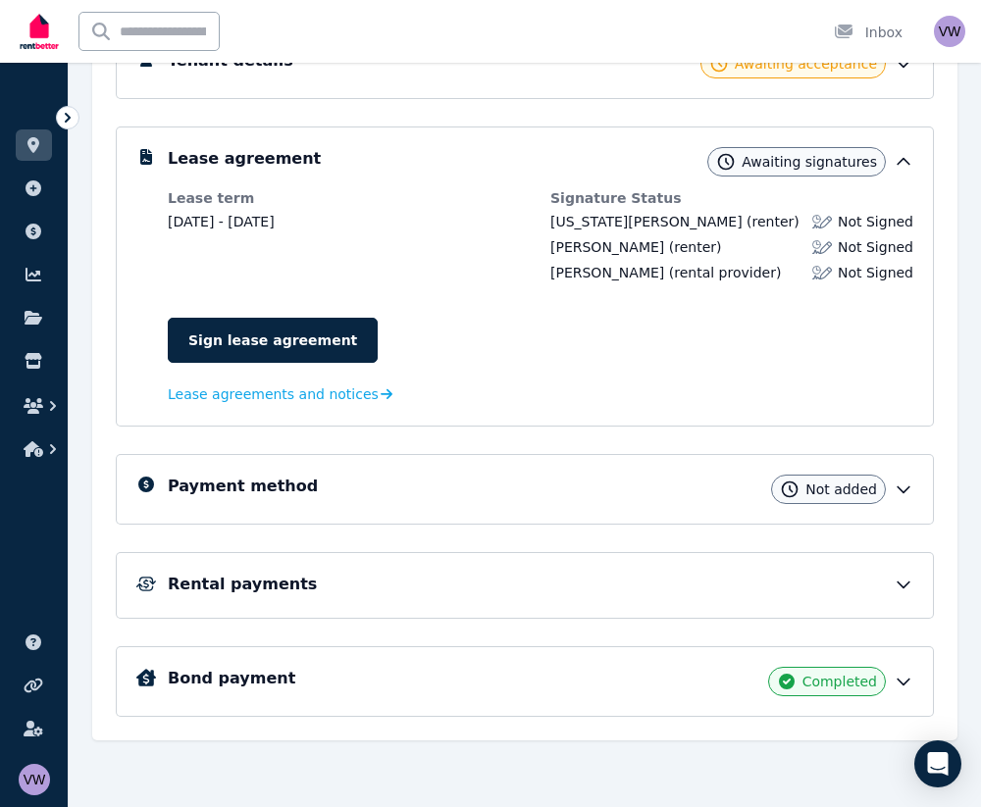
click at [907, 492] on icon at bounding box center [903, 490] width 20 height 20
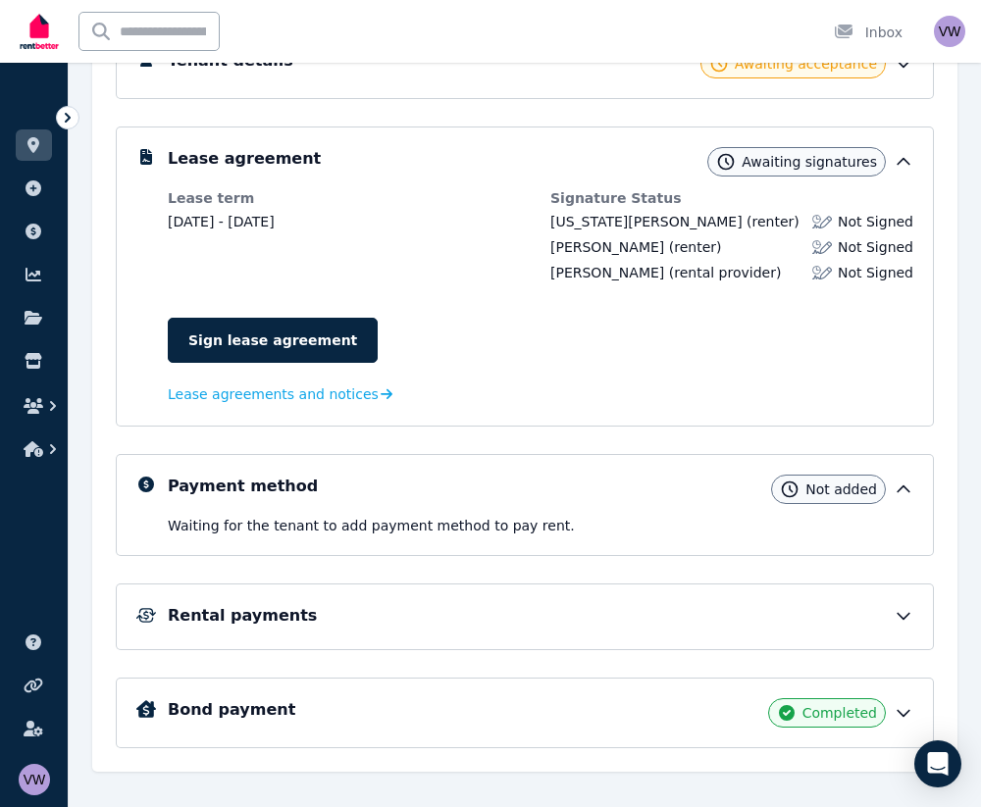
scroll to position [521, 0]
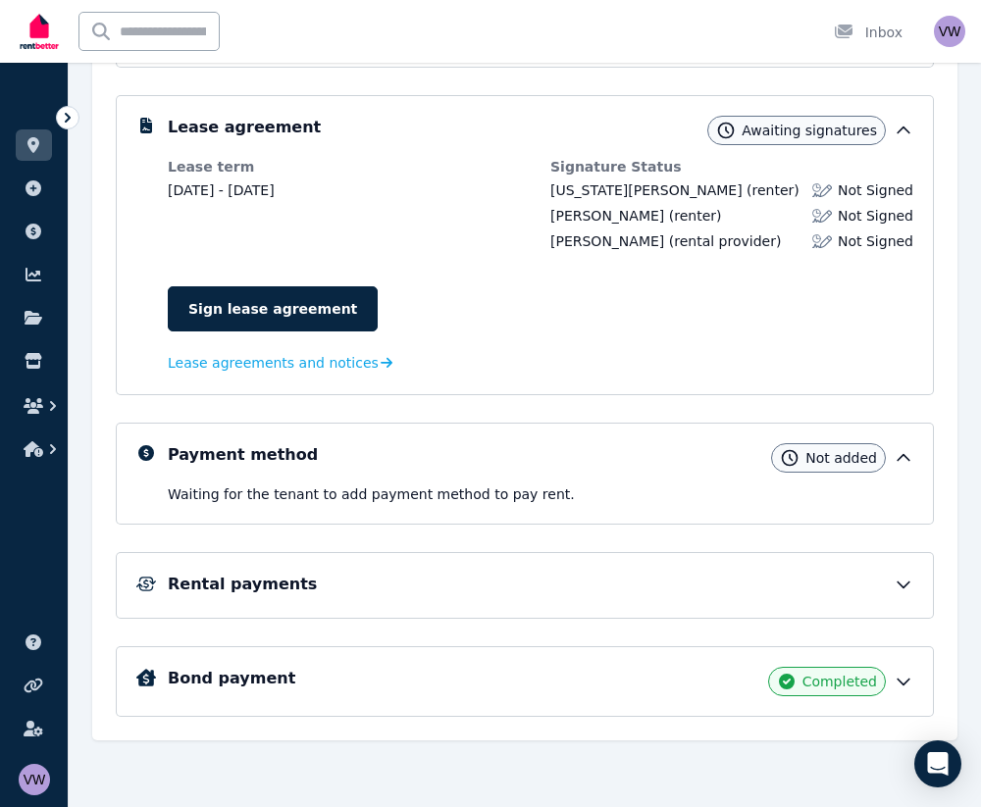
click at [94, 384] on div "Onboarding progress 2 / 4 tasks Tenant details Awaiting acceptance Lease agreem…" at bounding box center [524, 332] width 865 height 818
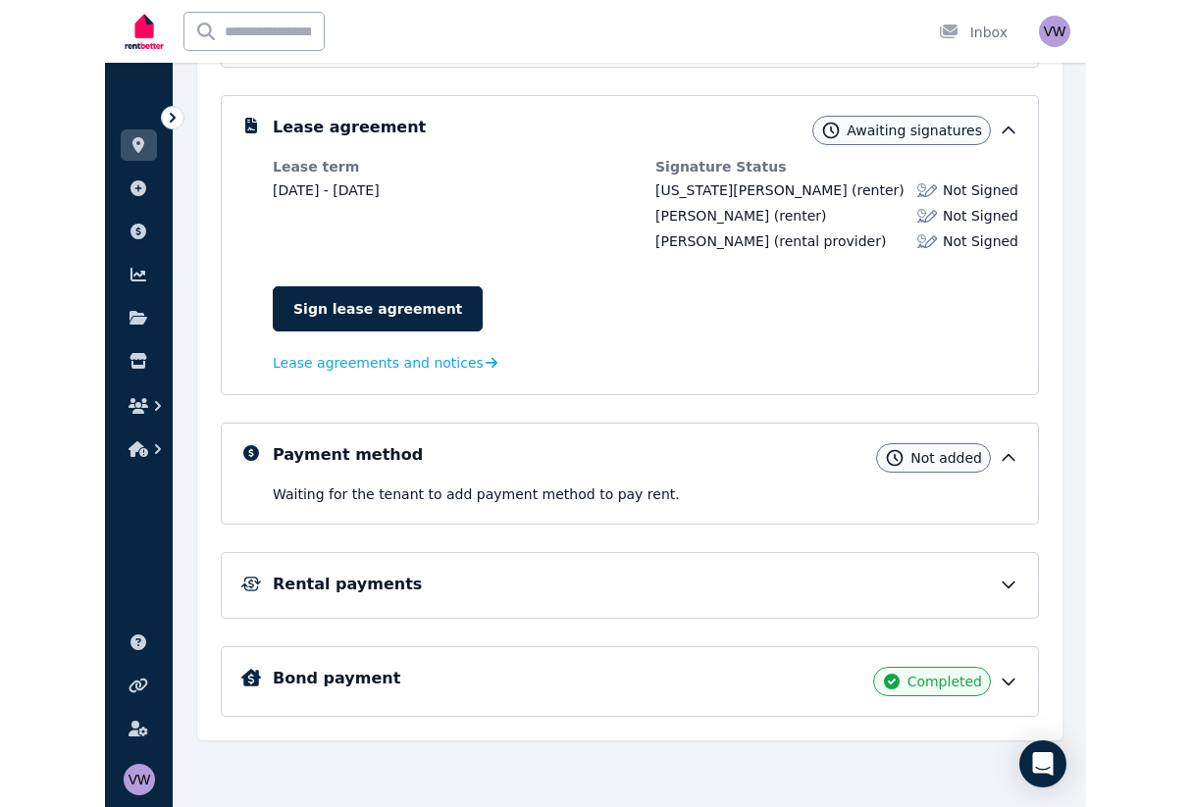
scroll to position [362, 0]
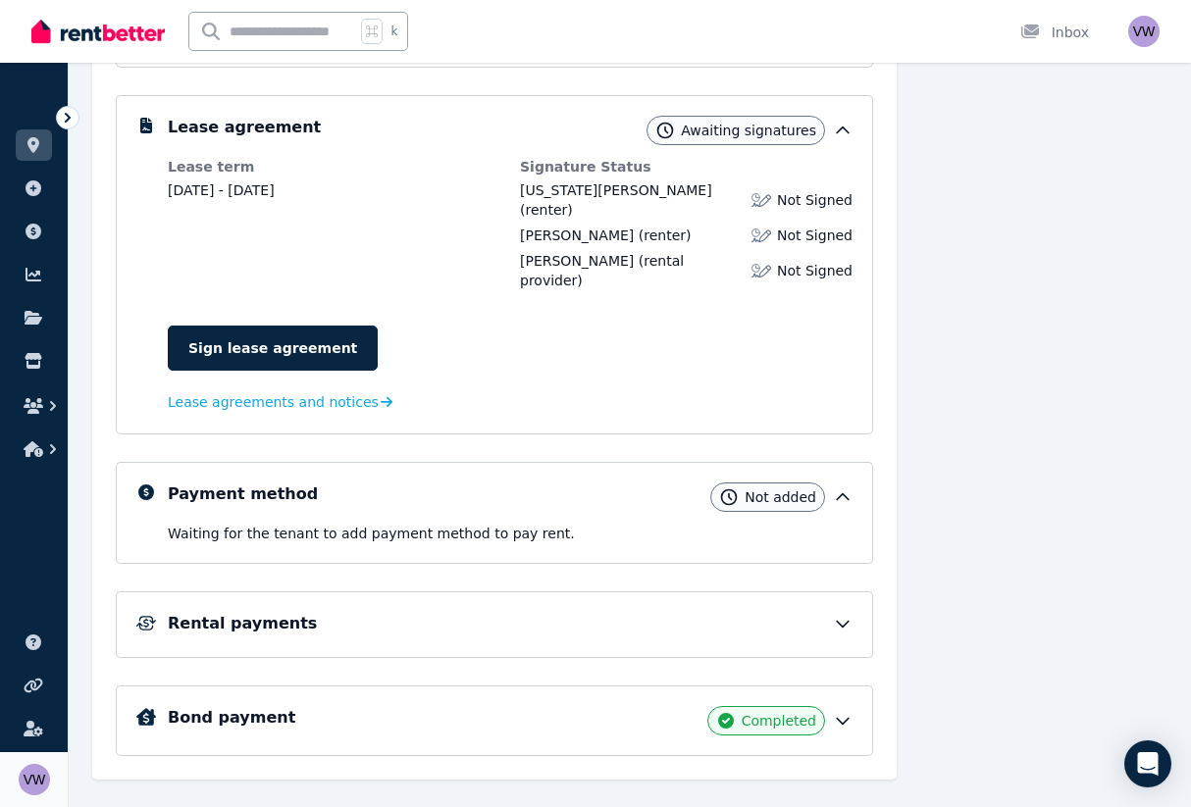
click at [22, 783] on img at bounding box center [34, 779] width 31 height 31
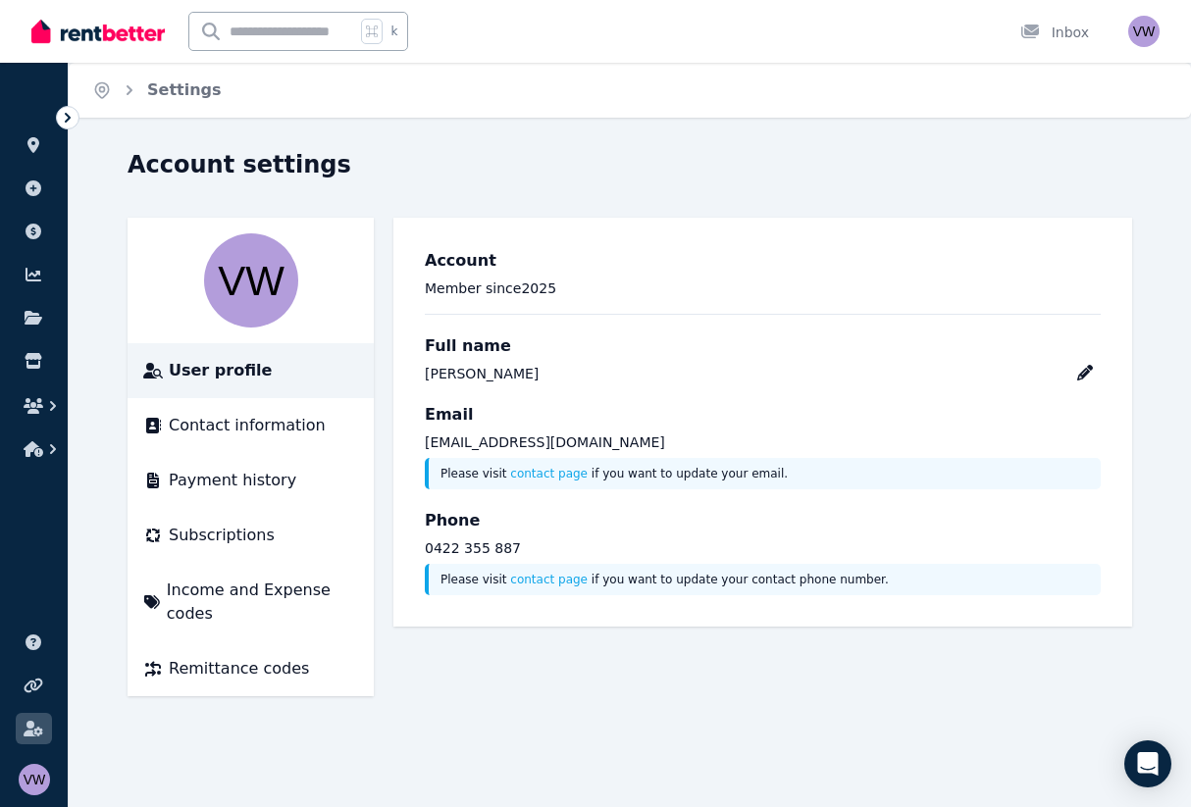
click at [102, 512] on div "Account settings User profile Contact information Payment history Subscriptions…" at bounding box center [630, 440] width 1122 height 583
click at [241, 482] on span "Payment history" at bounding box center [232, 481] width 127 height 24
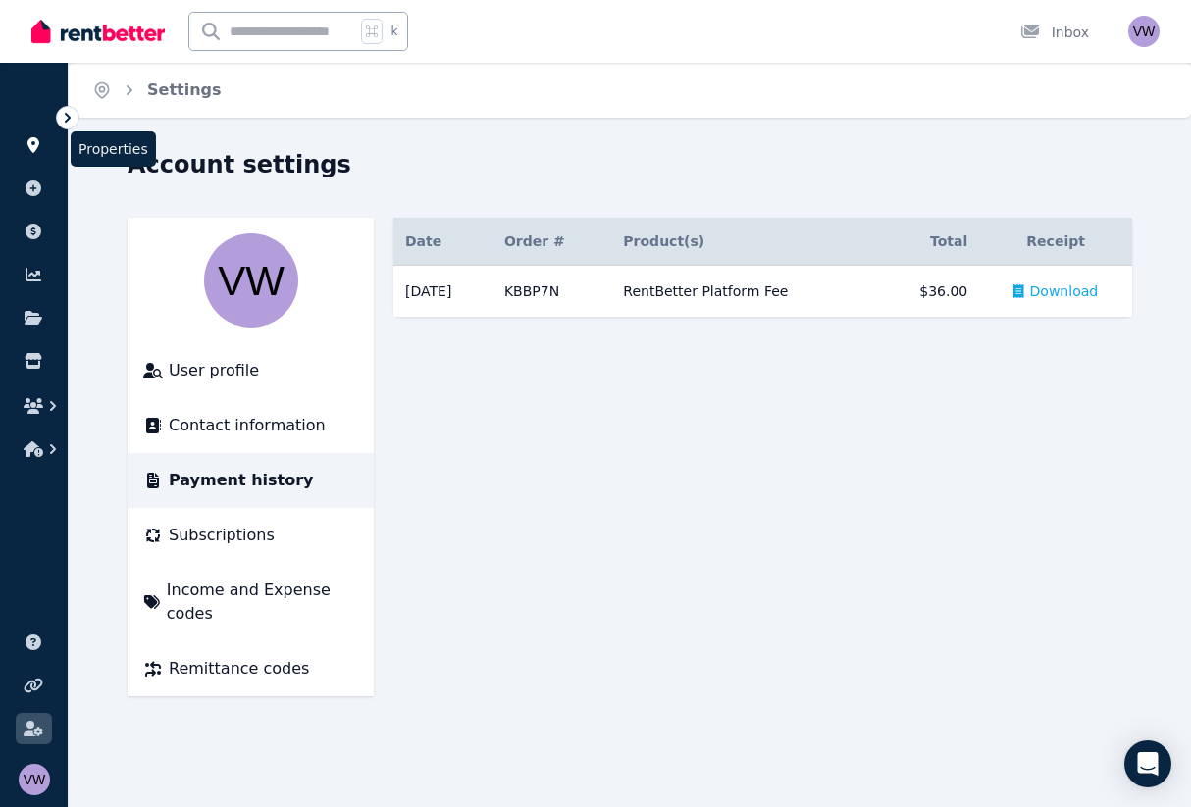
click at [32, 133] on link at bounding box center [34, 144] width 36 height 31
